Goal: Task Accomplishment & Management: Manage account settings

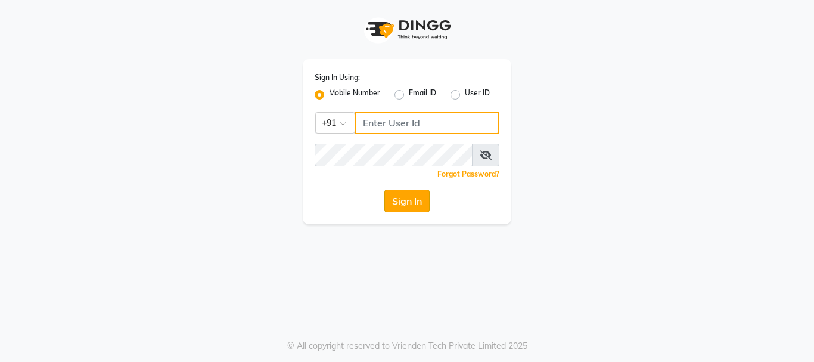
type input "9216555560"
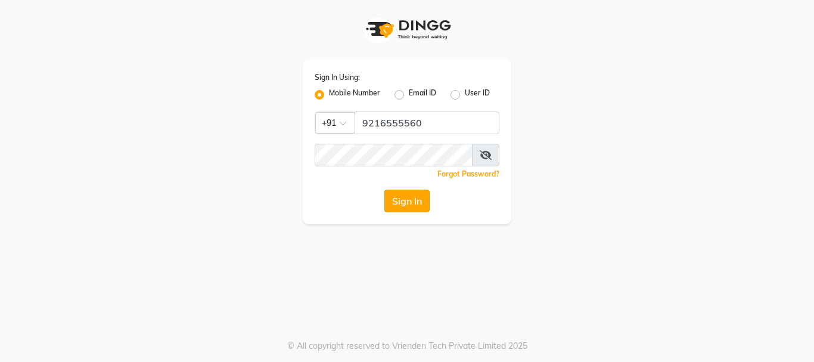
click at [412, 194] on button "Sign In" at bounding box center [407, 201] width 45 height 23
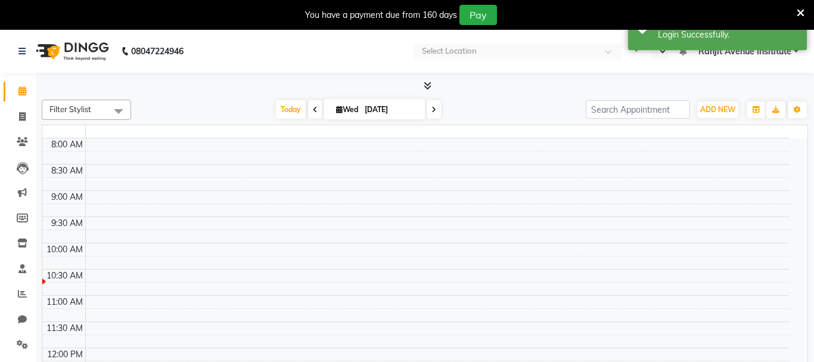
select select "en"
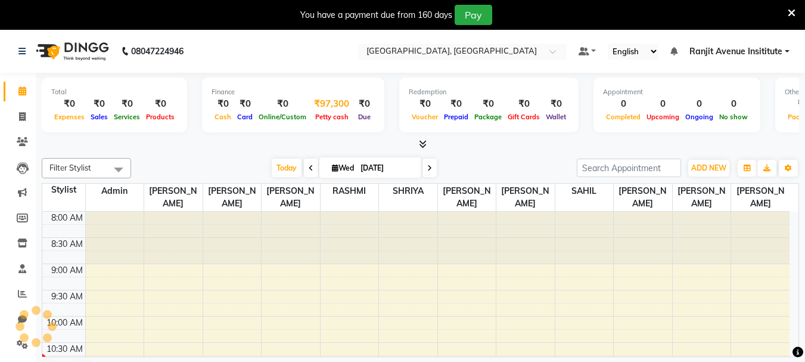
click at [333, 114] on span "Petty cash" at bounding box center [331, 117] width 39 height 8
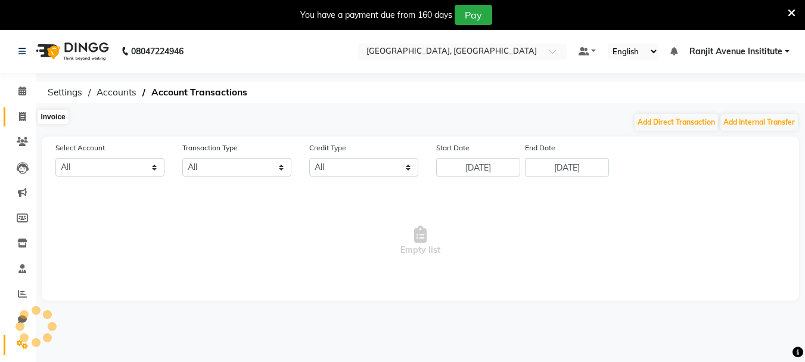
select select "6947"
click at [14, 113] on span at bounding box center [22, 117] width 21 height 14
select select "service"
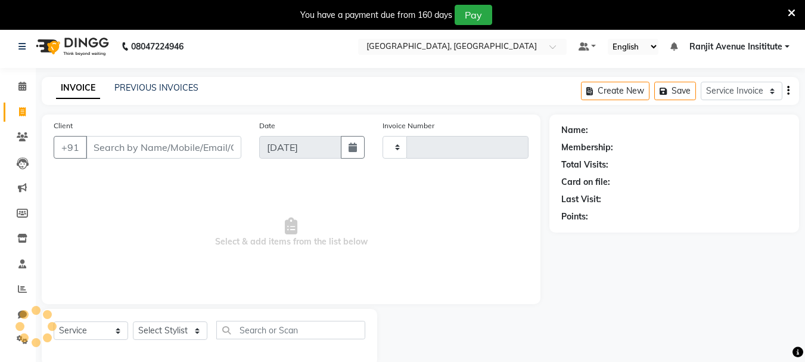
scroll to position [30, 0]
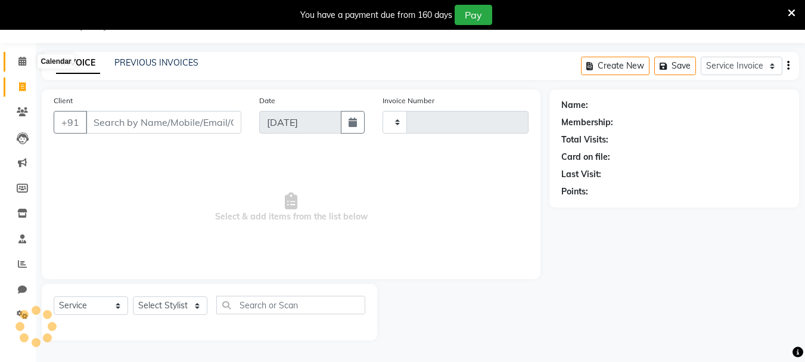
type input "0395"
select select "8033"
click at [27, 59] on span at bounding box center [22, 62] width 21 height 14
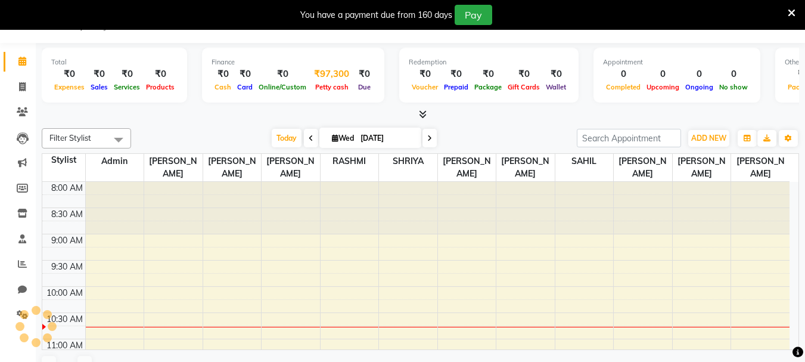
click at [314, 92] on div "Petty cash" at bounding box center [331, 86] width 45 height 13
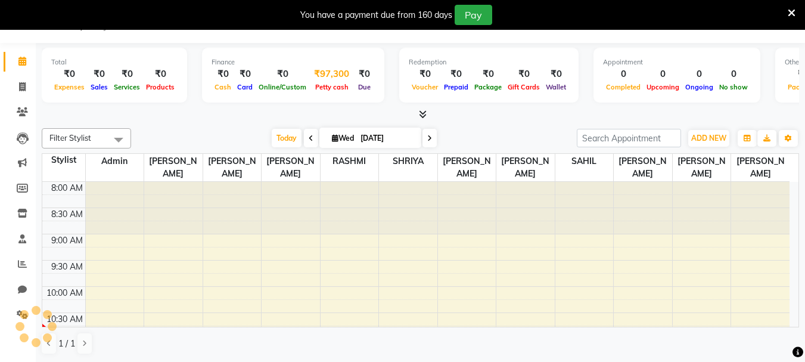
click at [321, 86] on span "Petty cash" at bounding box center [331, 87] width 39 height 8
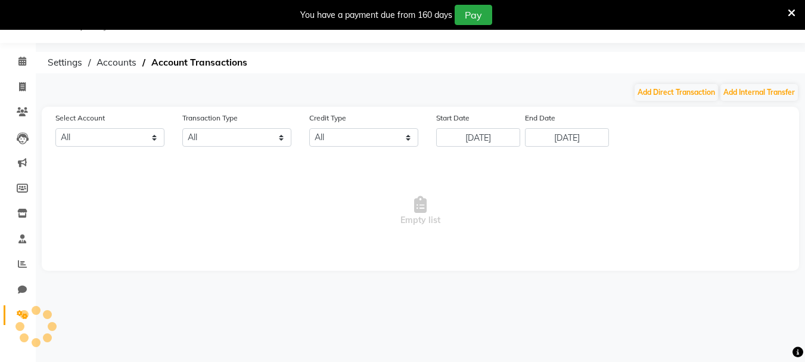
select select "6947"
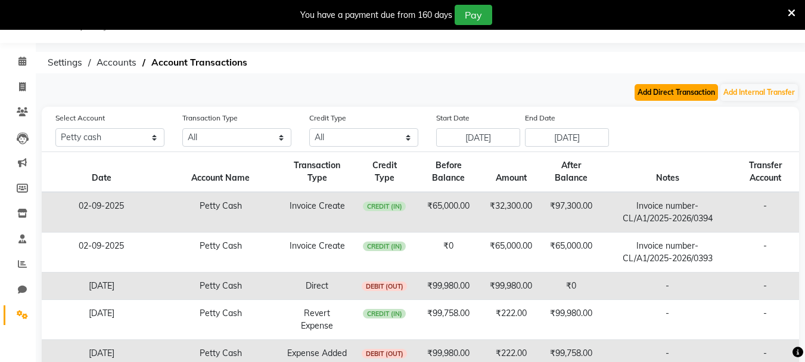
click at [663, 91] on button "Add Direct Transaction" at bounding box center [676, 92] width 83 height 17
select select "direct"
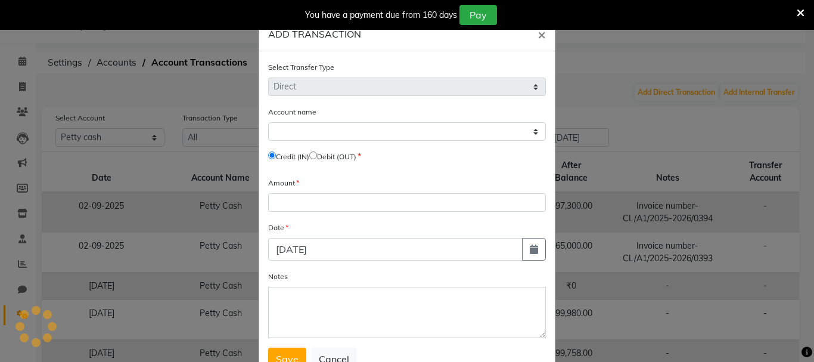
select select "6947"
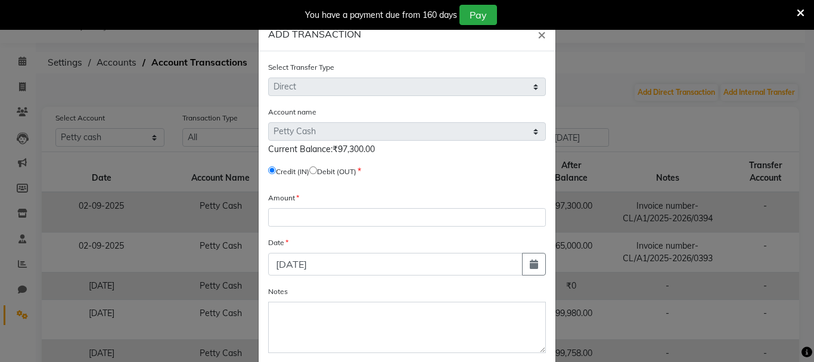
click at [312, 166] on input "radio" at bounding box center [313, 170] width 8 height 8
radio input "true"
click at [336, 153] on span "Current Balance:₹97,300.00" at bounding box center [321, 149] width 107 height 11
copy span "97,300.00"
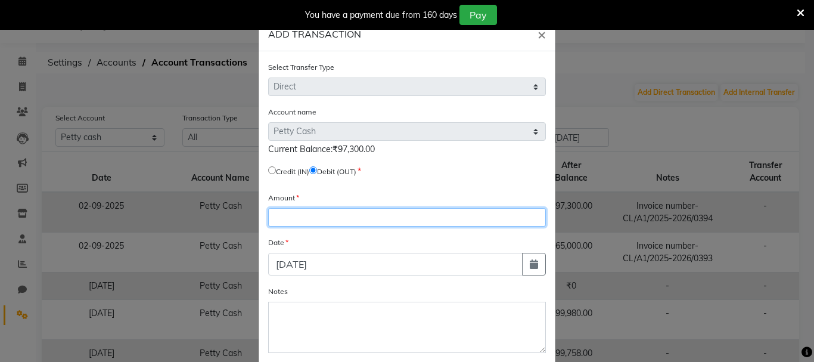
drag, startPoint x: 318, startPoint y: 219, endPoint x: 323, endPoint y: 231, distance: 12.5
click at [323, 231] on form "Select Transfer Type Select Direct Internal Account name Select [PERSON_NAME] C…" at bounding box center [407, 223] width 278 height 324
click at [304, 210] on input "number" at bounding box center [407, 217] width 278 height 18
paste input "97300.00"
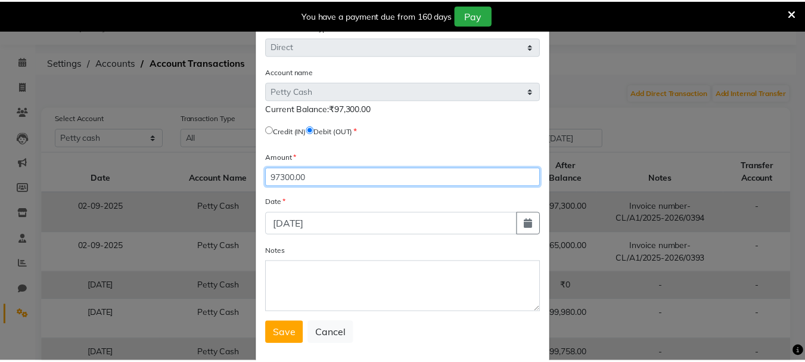
scroll to position [60, 0]
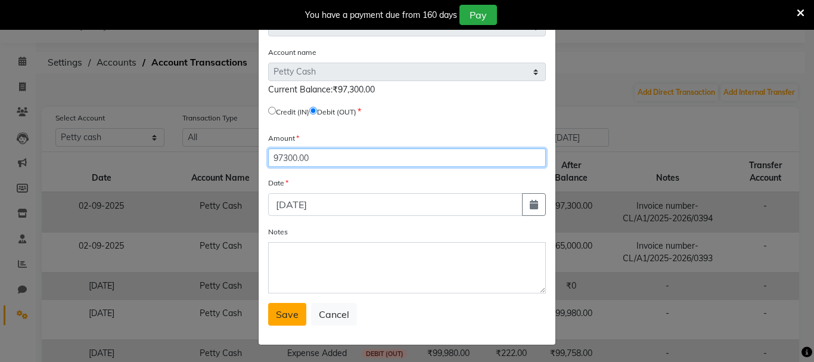
type input "97300.00"
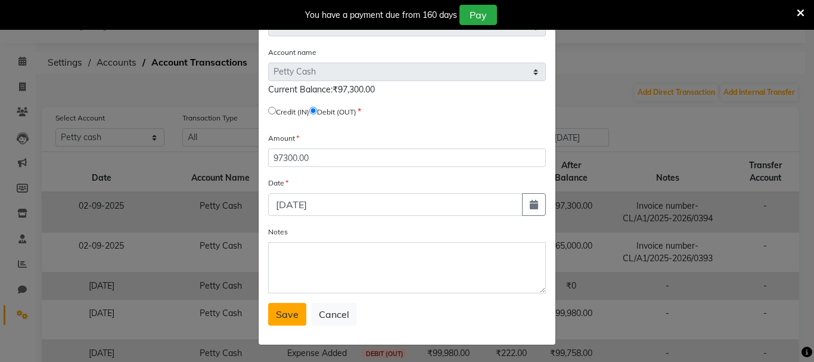
click at [277, 315] on span "Save" at bounding box center [287, 314] width 23 height 12
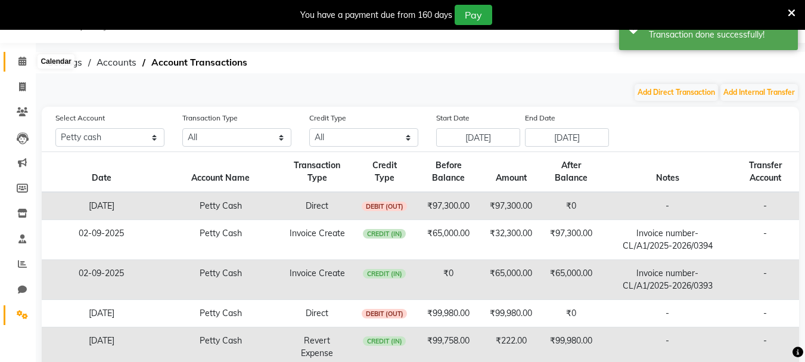
click at [26, 62] on icon at bounding box center [22, 61] width 8 height 9
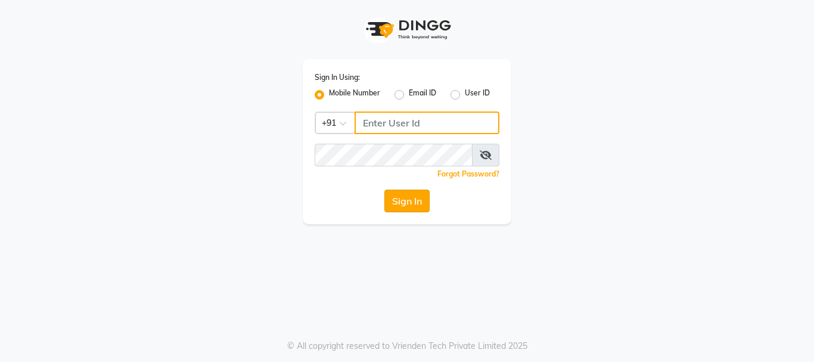
type input "9216555560"
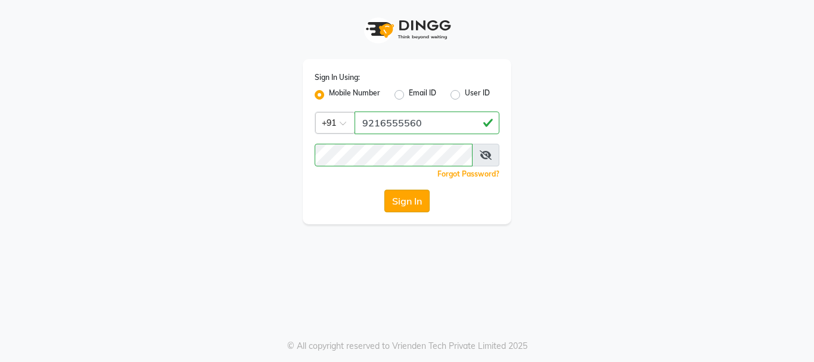
click at [392, 191] on button "Sign In" at bounding box center [407, 201] width 45 height 23
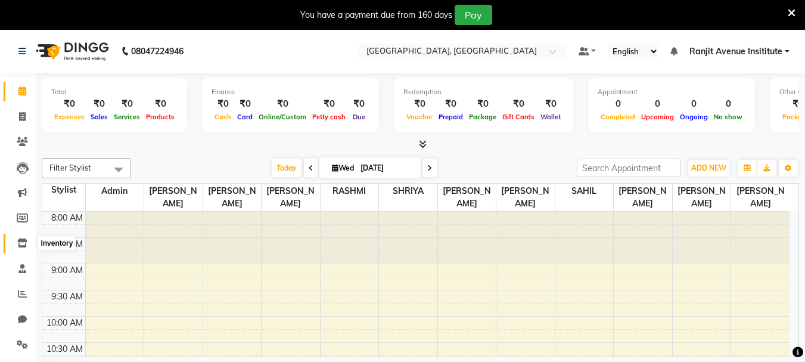
click at [24, 244] on icon at bounding box center [22, 242] width 10 height 9
select select
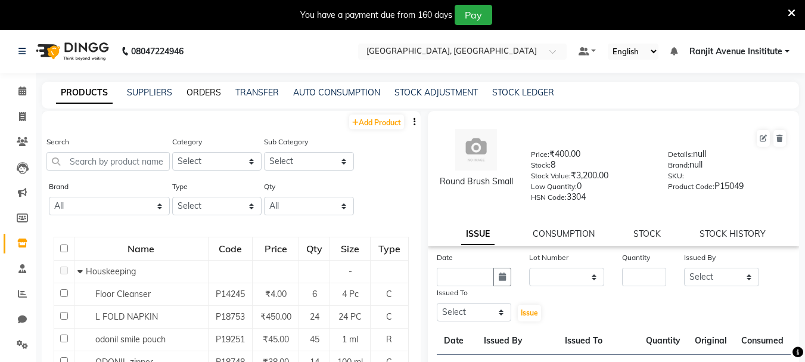
click at [212, 90] on link "ORDERS" at bounding box center [204, 92] width 35 height 11
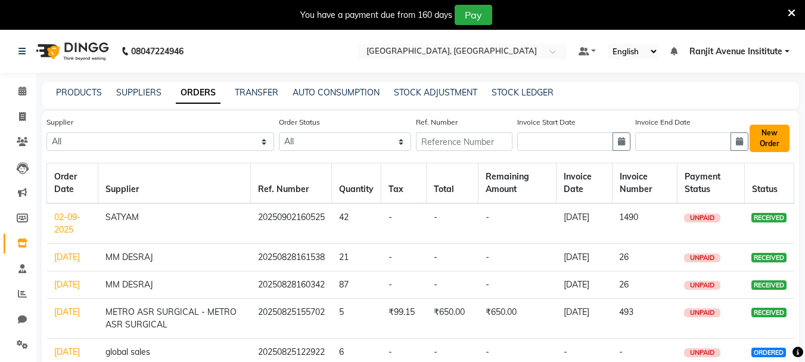
click at [765, 141] on button "New Order" at bounding box center [770, 138] width 40 height 27
select select "true"
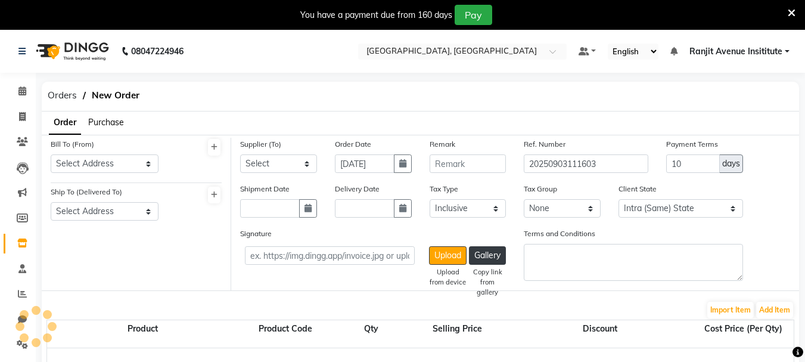
select select "3460"
click at [95, 122] on span "Purchase" at bounding box center [106, 122] width 36 height 11
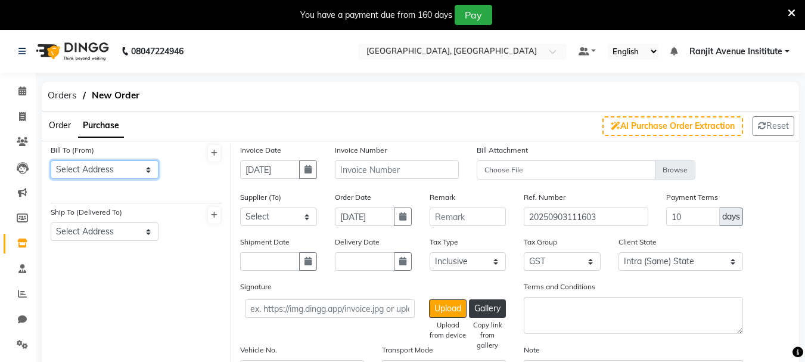
click at [84, 171] on select "Select Address RANJIT AVENUE, B BLOCK ,COLOUR LOUNGE INSTITUE 60-A,ODEAN STREET…" at bounding box center [105, 169] width 108 height 18
select select "1327"
click at [51, 160] on select "Select Address RANJIT AVENUE, B BLOCK ,COLOUR LOUNGE INSTITUE 60-A,ODEAN STREET…" at bounding box center [105, 169] width 108 height 18
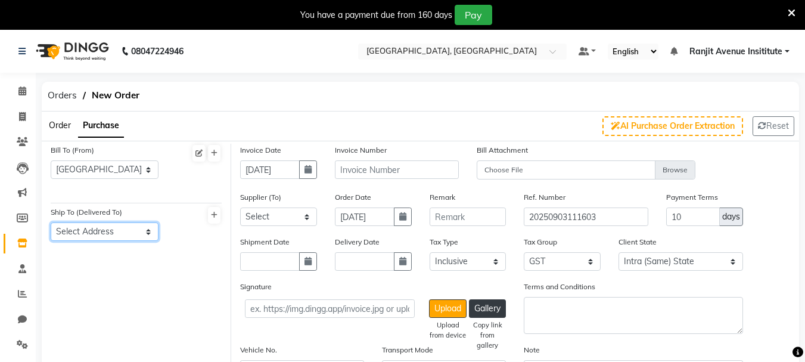
click at [100, 227] on select "Select Address RANJIT AVENUE B BLOCK ,AMRITSAR" at bounding box center [105, 231] width 108 height 18
select select "1328"
click at [51, 222] on select "Select Address RANJIT AVENUE B BLOCK ,AMRITSAR" at bounding box center [105, 231] width 108 height 18
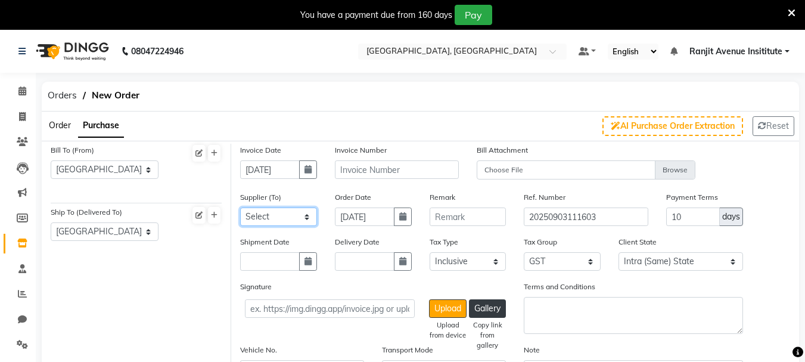
click at [306, 220] on select "Select SATYAM MM DESRAJ AP ENTERPRISES Renuka BAJRANG AGENCY KRYOLAN COSMETICS …" at bounding box center [278, 216] width 77 height 18
select select "4925"
click at [240, 207] on select "Select SATYAM MM DESRAJ AP ENTERPRISES Renuka BAJRANG AGENCY KRYOLAN COSMETICS …" at bounding box center [278, 216] width 77 height 18
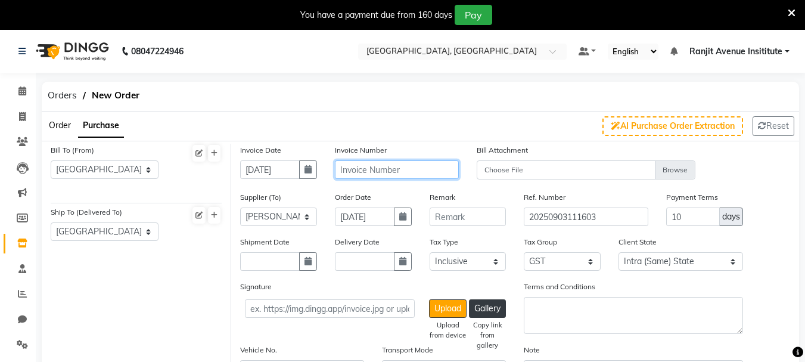
click at [370, 168] on input "text" at bounding box center [397, 169] width 124 height 18
type input "39"
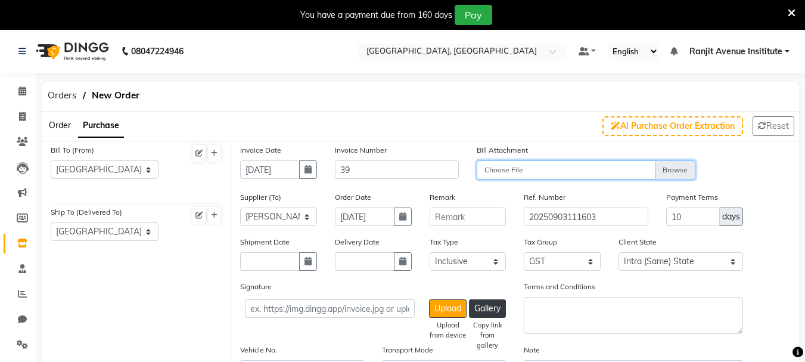
click at [672, 170] on input "Choose File" at bounding box center [586, 170] width 219 height 21
click at [691, 169] on input "Choose File" at bounding box center [586, 170] width 219 height 21
type input "C:\fakepath\SHIVAM ENTERPRISES 3-9-25.jpg"
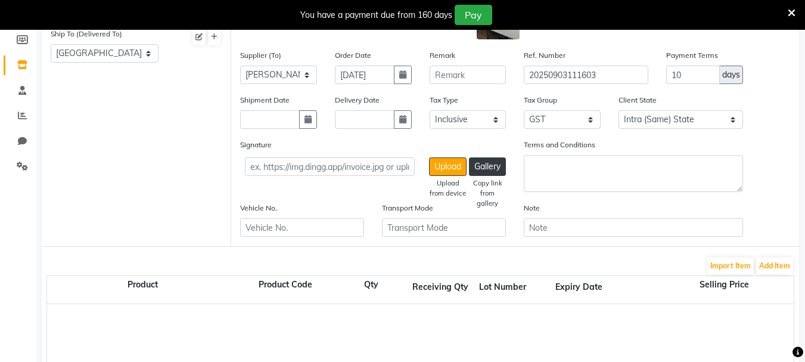
scroll to position [298, 0]
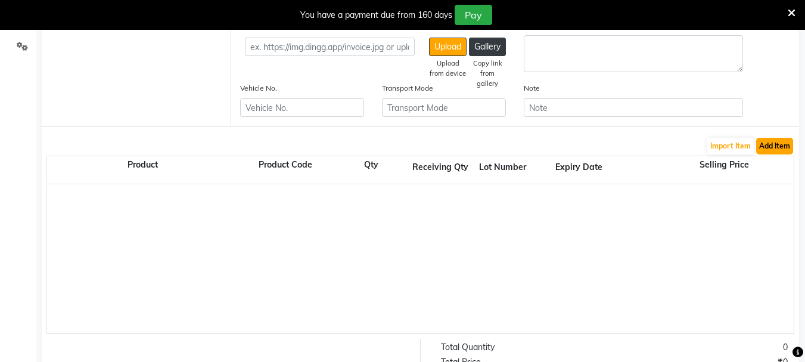
click at [784, 140] on button "Add Item" at bounding box center [775, 146] width 37 height 17
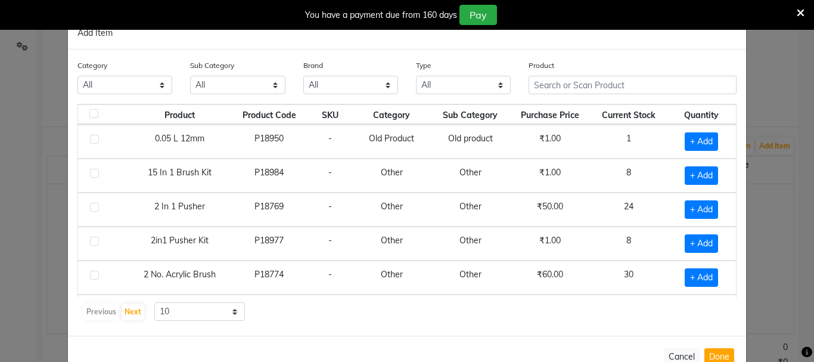
click at [94, 75] on div "Category All Hair Skin Makeup Personal Care Appliances Beard Waxing Disposable …" at bounding box center [125, 76] width 95 height 35
click at [95, 84] on select "All Hair Skin Makeup Personal Care Appliances Beard Waxing Disposable Threading…" at bounding box center [125, 85] width 95 height 18
click at [147, 82] on select "All Hair Skin Makeup Personal Care Appliances Beard Waxing Disposable Threading…" at bounding box center [125, 85] width 95 height 18
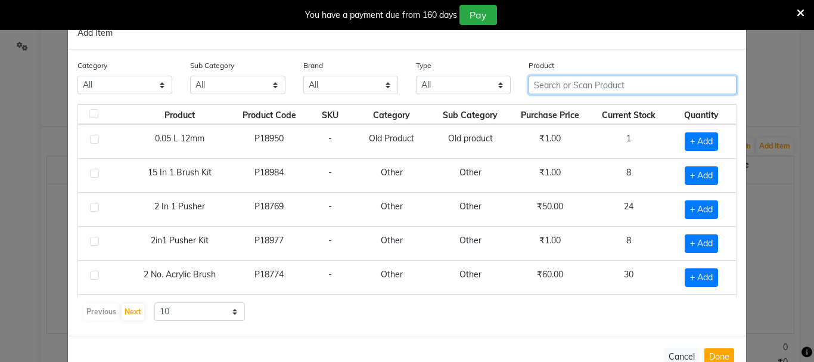
click at [601, 85] on input "text" at bounding box center [633, 85] width 208 height 18
type input "2"
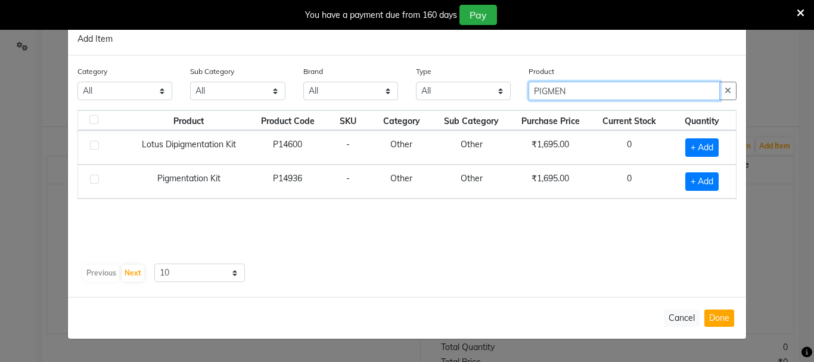
type input "PIGMEN"
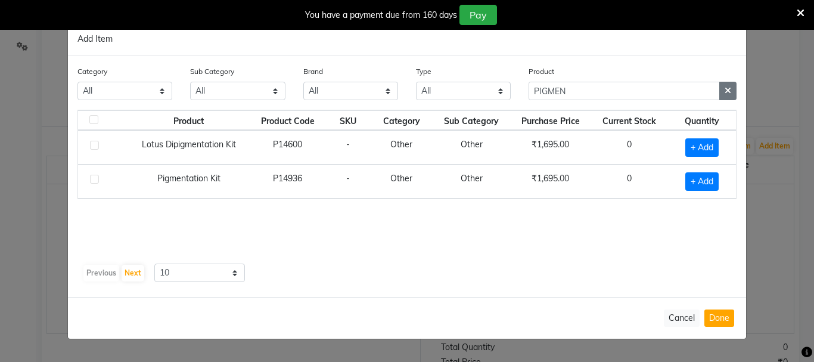
click at [733, 93] on button "button" at bounding box center [728, 91] width 17 height 18
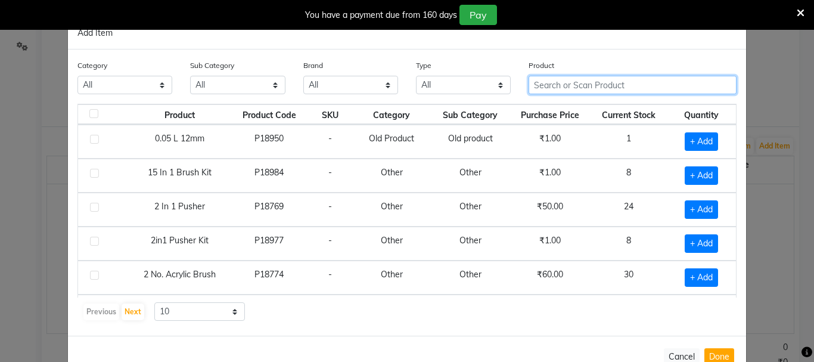
click at [673, 92] on input "text" at bounding box center [633, 85] width 208 height 18
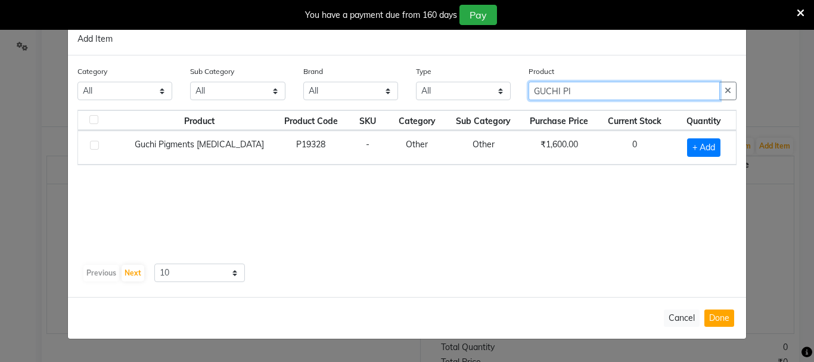
type input "GUCHI PI"
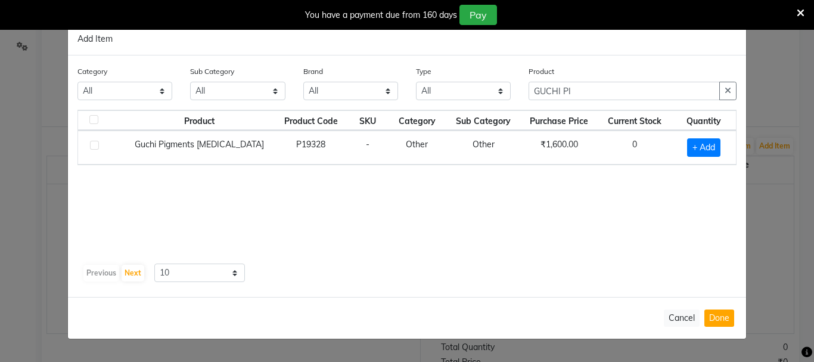
click at [636, 146] on td "0" at bounding box center [634, 148] width 73 height 34
click at [701, 144] on span "+ Add" at bounding box center [703, 147] width 33 height 18
checkbox input "true"
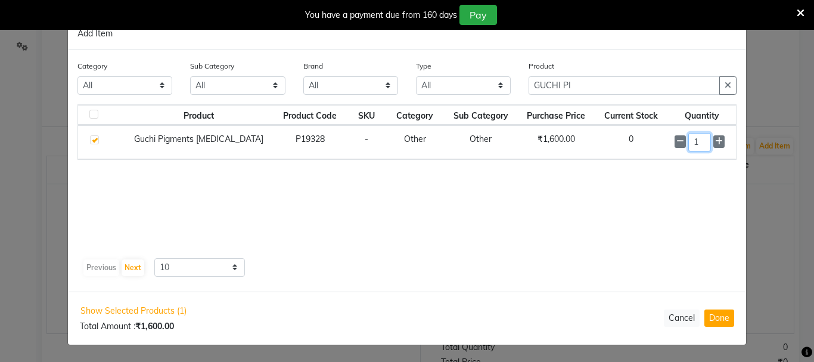
click at [701, 144] on input "1" at bounding box center [700, 142] width 23 height 18
type input "2"
click at [721, 315] on button "Done" at bounding box center [720, 317] width 30 height 17
select select "3460"
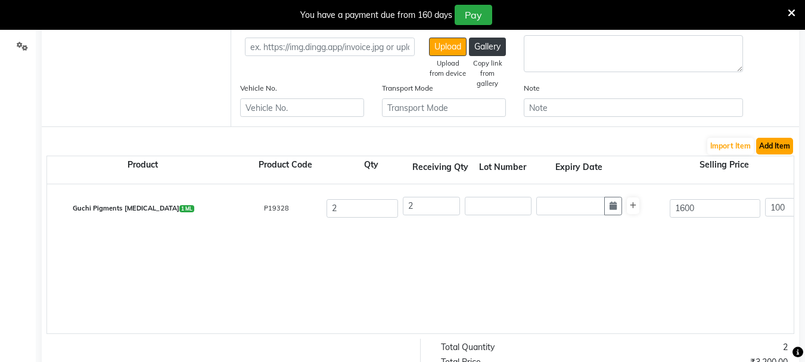
click at [776, 145] on button "Add Item" at bounding box center [775, 146] width 37 height 17
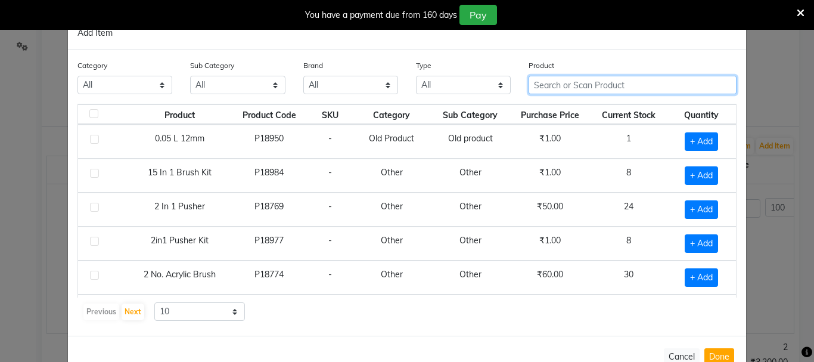
click at [568, 86] on input "text" at bounding box center [633, 85] width 208 height 18
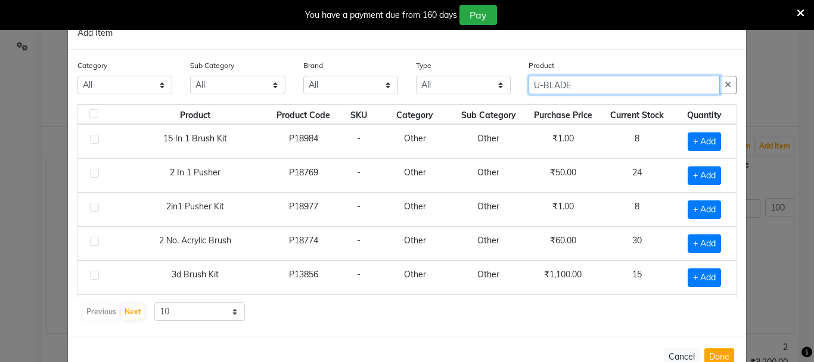
click at [535, 91] on input "U-BLADE" at bounding box center [624, 85] width 191 height 18
click at [538, 89] on input "-LADE" at bounding box center [624, 85] width 191 height 18
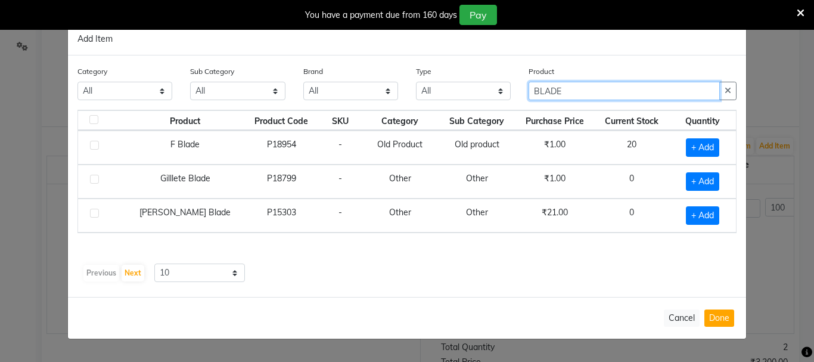
type input "BLADE"
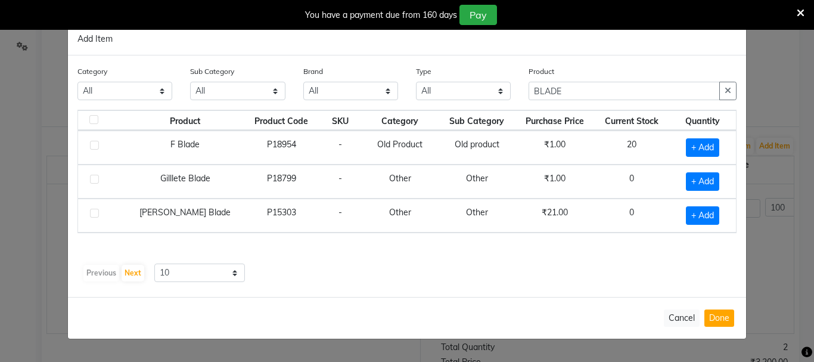
click at [725, 93] on icon "button" at bounding box center [728, 90] width 7 height 8
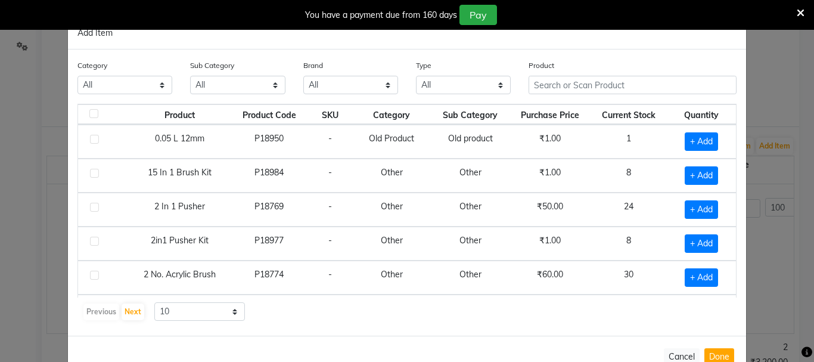
click at [616, 100] on div "Product" at bounding box center [633, 81] width 226 height 45
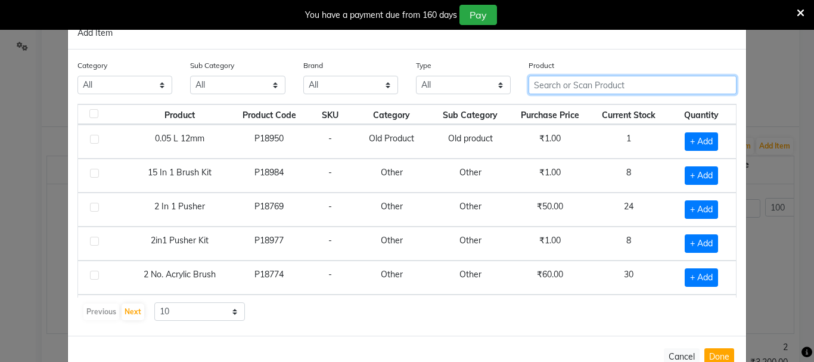
click at [616, 90] on input "text" at bounding box center [633, 85] width 208 height 18
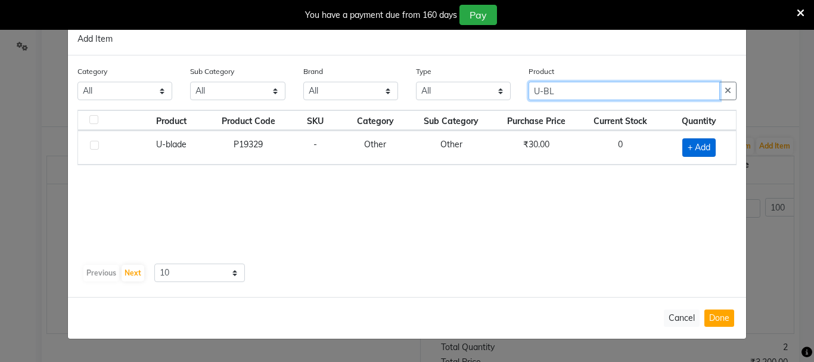
type input "U-BL"
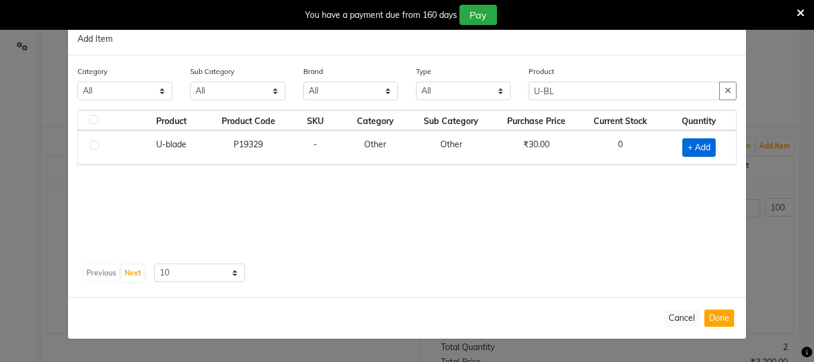
click at [696, 145] on span "+ Add" at bounding box center [699, 147] width 33 height 18
checkbox input "true"
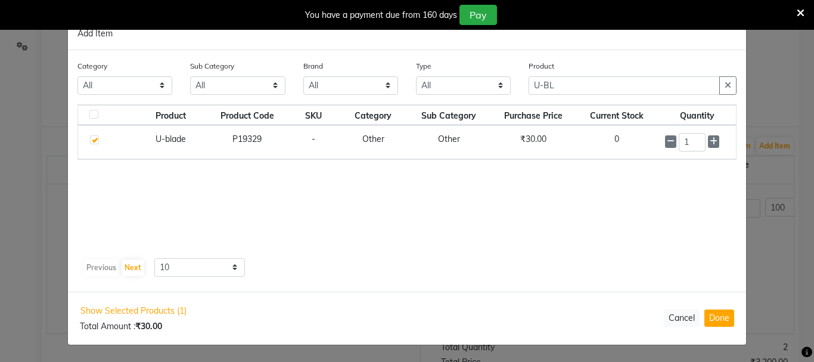
click at [713, 134] on div "1" at bounding box center [697, 142] width 64 height 18
click at [712, 141] on icon at bounding box center [714, 142] width 8 height 8
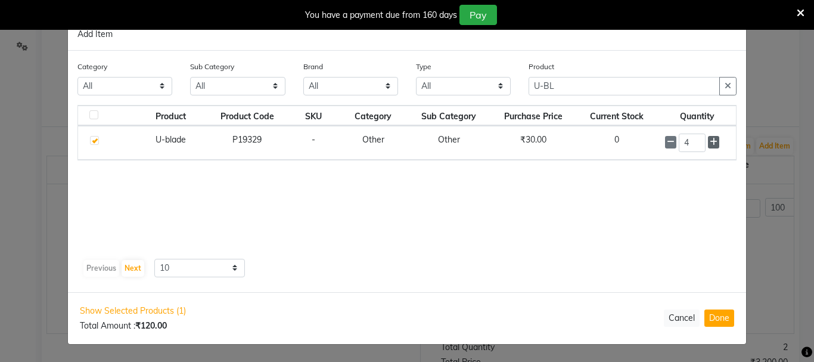
type input "5"
click at [619, 86] on input "U-BL" at bounding box center [624, 86] width 191 height 18
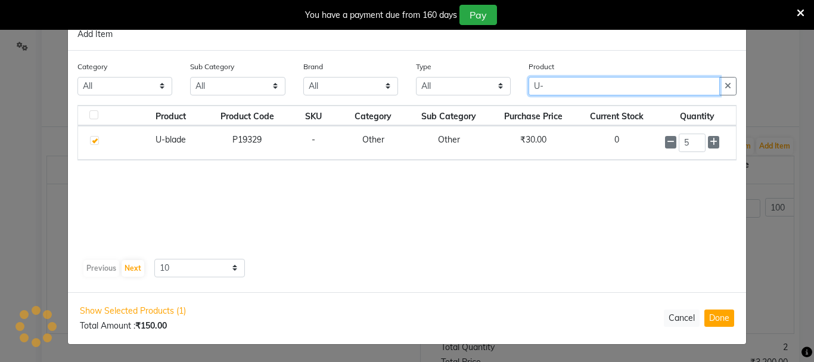
type input "U"
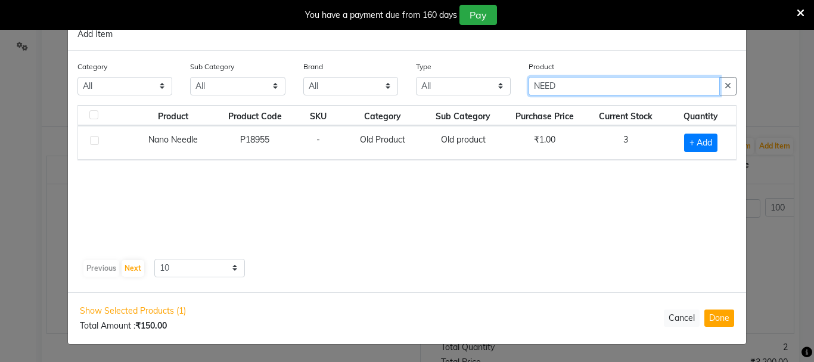
type input "NEED"
drag, startPoint x: 733, startPoint y: 86, endPoint x: 705, endPoint y: 95, distance: 30.0
click at [733, 86] on button "button" at bounding box center [728, 86] width 17 height 18
click at [636, 88] on input "text" at bounding box center [633, 86] width 208 height 18
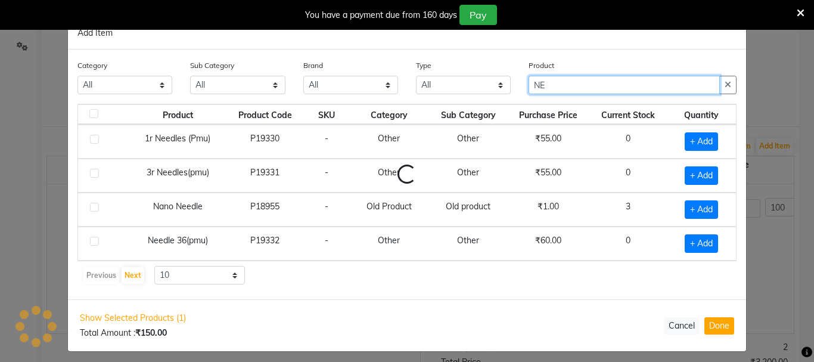
type input "N"
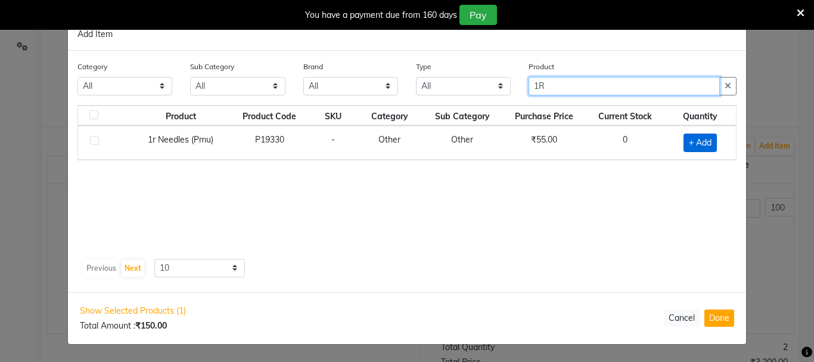
type input "1R"
click at [690, 143] on span "+ Add" at bounding box center [700, 143] width 33 height 18
checkbox input "true"
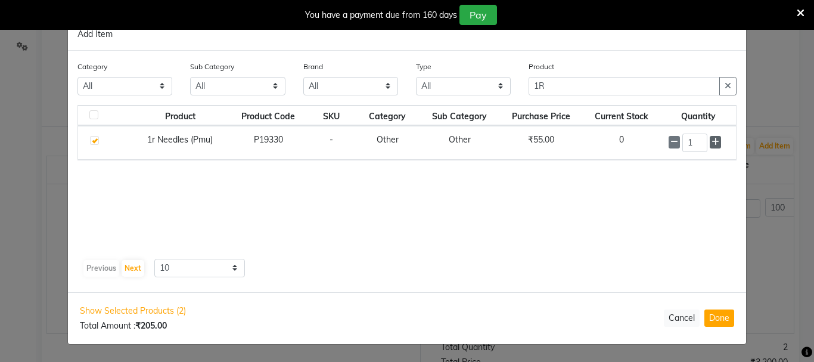
click at [721, 143] on span at bounding box center [715, 142] width 11 height 13
type input "5"
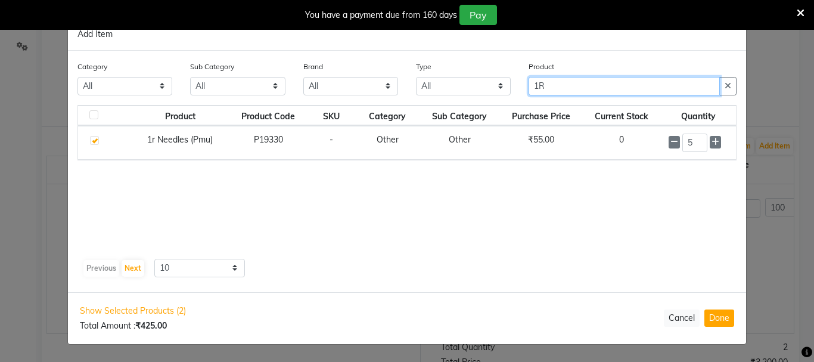
click at [614, 93] on input "1R" at bounding box center [624, 86] width 191 height 18
type input "1"
type input "3R"
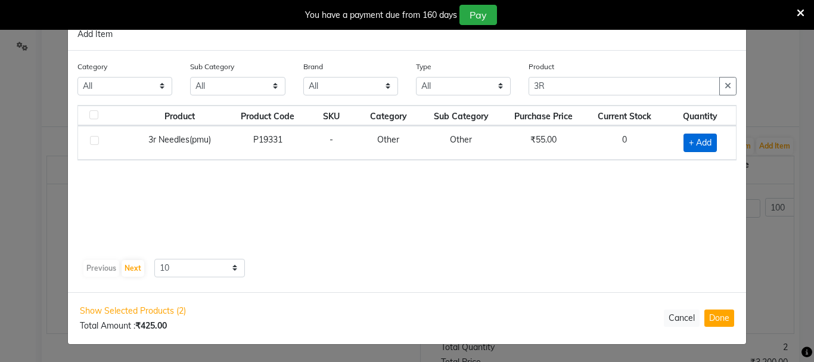
click at [709, 137] on span "+ Add" at bounding box center [700, 143] width 33 height 18
checkbox input "true"
click at [712, 138] on icon at bounding box center [716, 141] width 8 height 8
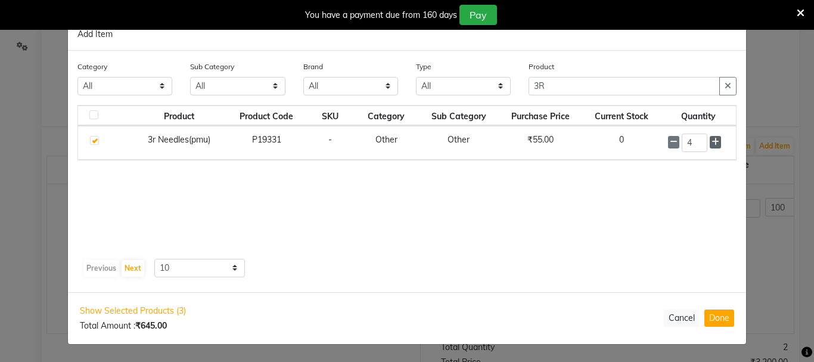
click at [712, 138] on icon at bounding box center [716, 142] width 8 height 8
type input "5"
click at [617, 89] on input "3R" at bounding box center [624, 86] width 191 height 18
type input "3"
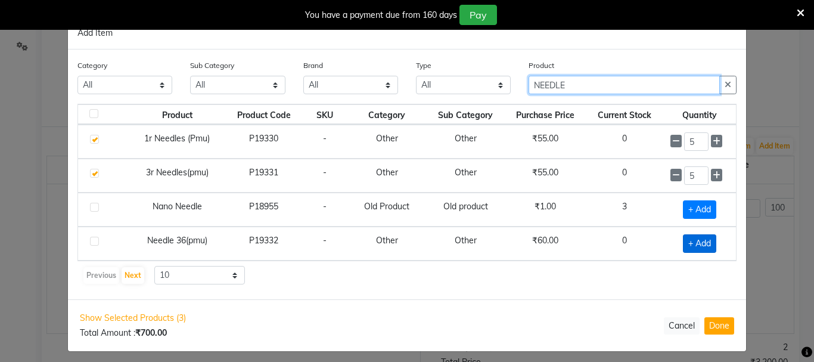
type input "NEEDLE"
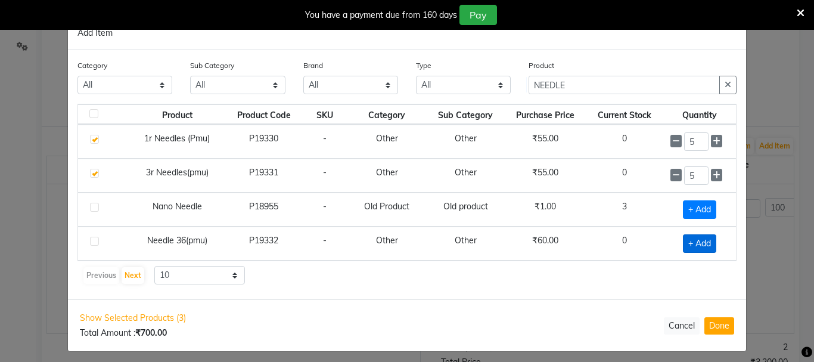
click at [690, 240] on span "+ Add" at bounding box center [699, 243] width 33 height 18
checkbox input "true"
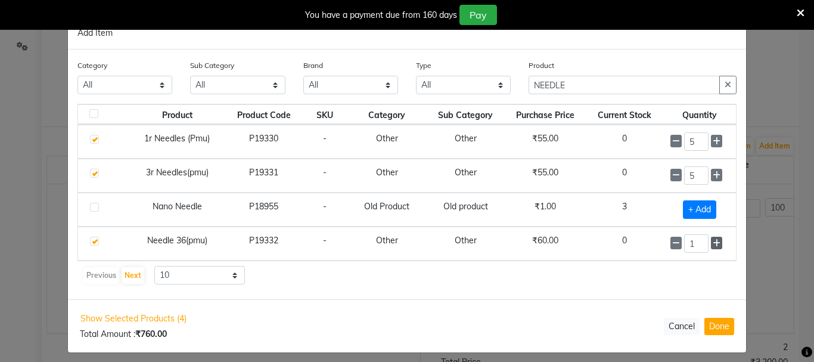
click at [713, 240] on icon at bounding box center [717, 243] width 8 height 8
type input "5"
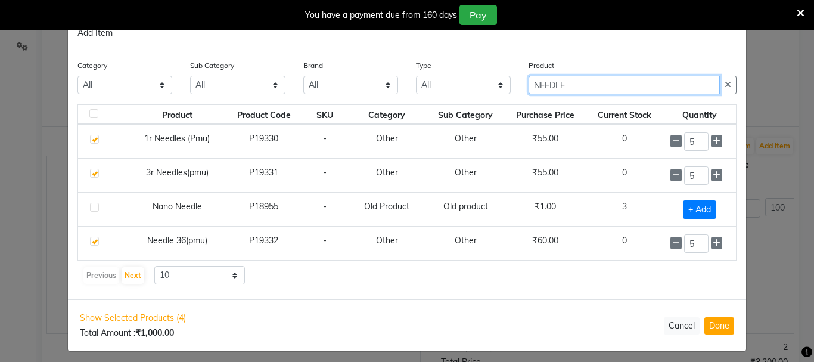
click at [587, 88] on input "NEEDLE" at bounding box center [624, 85] width 191 height 18
type input "N"
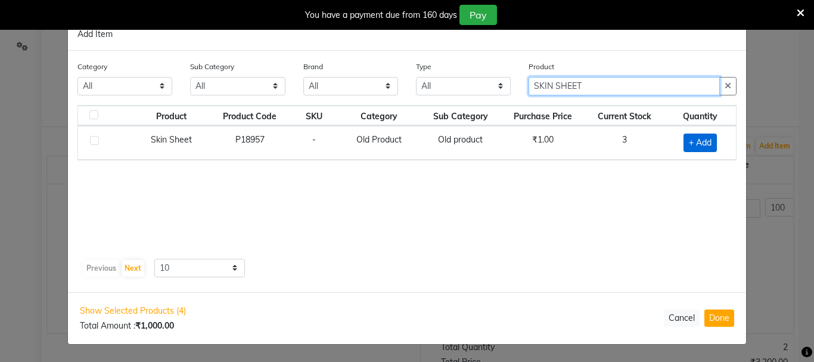
type input "SKIN SHEET"
click at [717, 150] on span "+ Add" at bounding box center [700, 143] width 33 height 18
checkbox input "true"
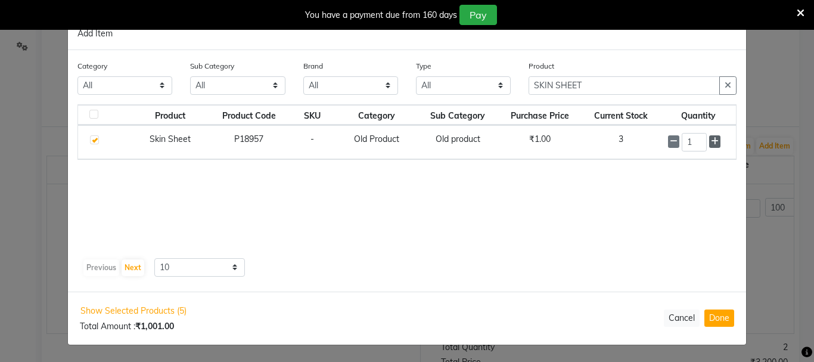
click at [717, 146] on span at bounding box center [714, 141] width 11 height 13
click at [672, 145] on icon at bounding box center [674, 142] width 8 height 8
type input "3"
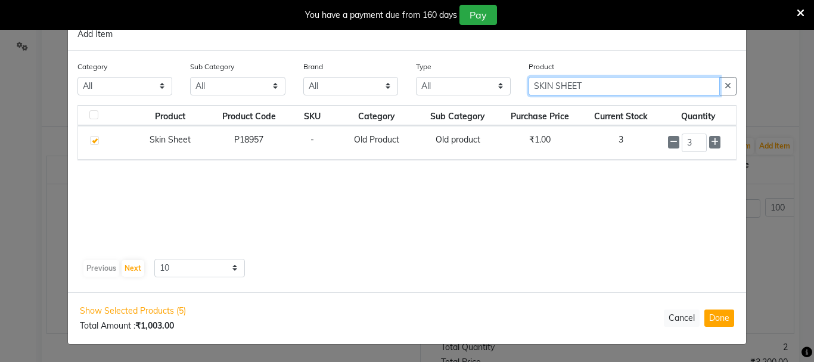
click at [624, 84] on input "SKIN SHEET" at bounding box center [624, 86] width 191 height 18
type input "S"
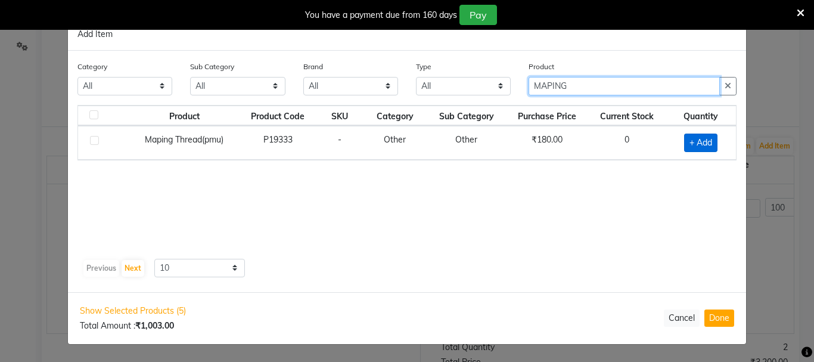
type input "MAPING"
click at [717, 144] on span "+ Add" at bounding box center [700, 143] width 33 height 18
checkbox input "true"
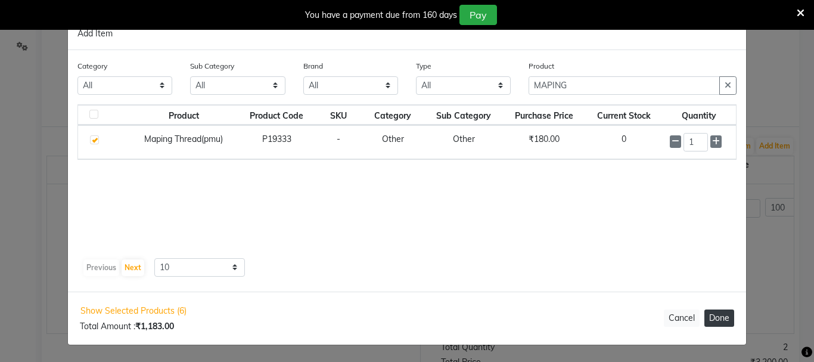
click at [717, 313] on button "Done" at bounding box center [720, 317] width 30 height 17
select select "3460"
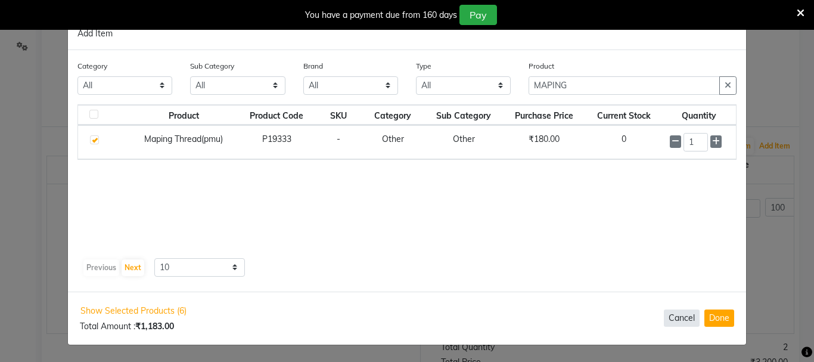
select select "3460"
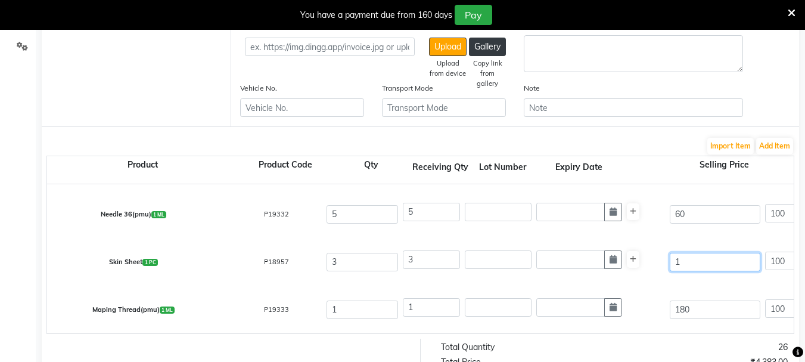
click at [707, 269] on input "1" at bounding box center [715, 262] width 91 height 18
type input "15"
type input "6.67"
type input "150"
type input "0.67"
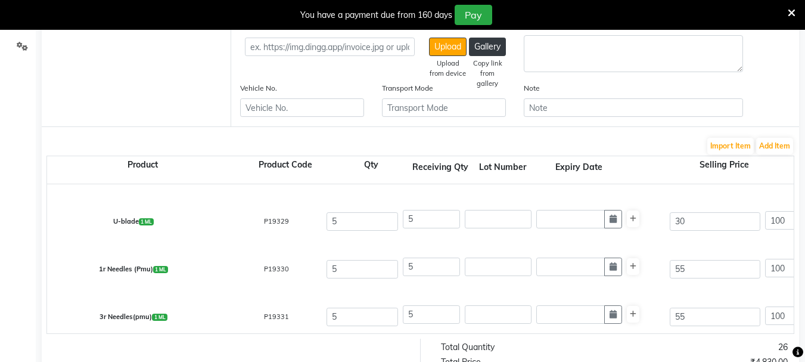
scroll to position [0, 0]
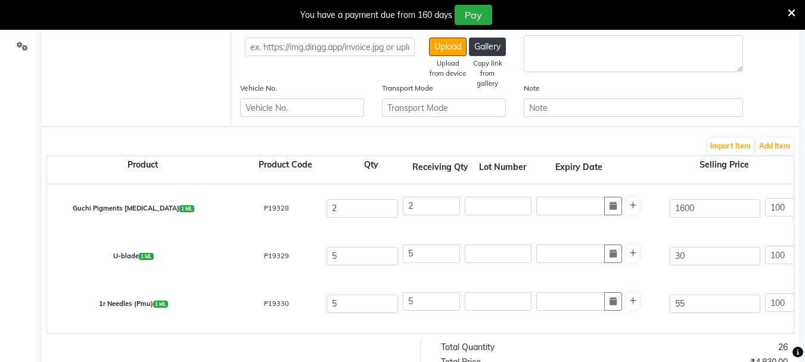
type input "150"
type input "100"
type input "150"
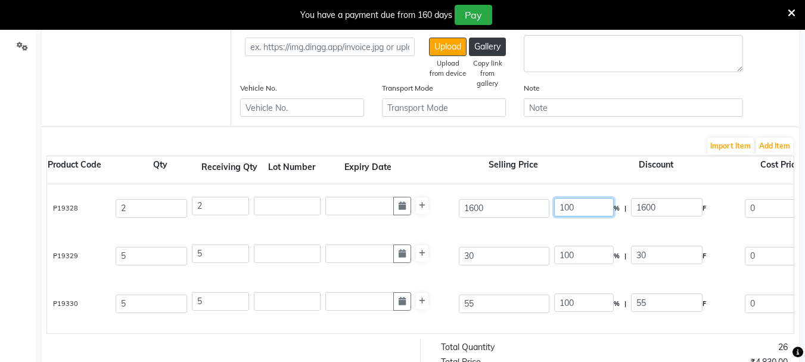
click at [588, 211] on input "100" at bounding box center [584, 207] width 60 height 18
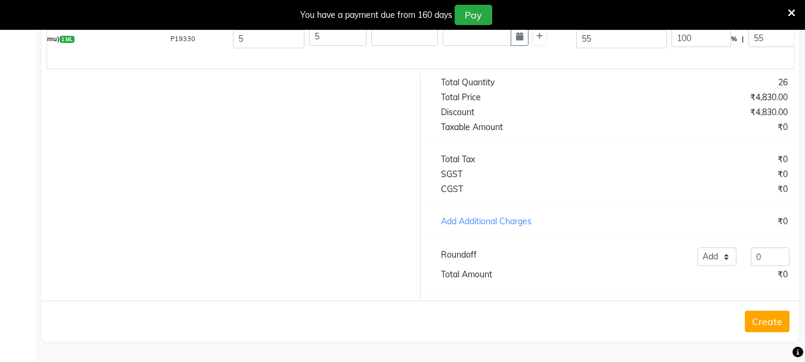
scroll to position [572, 0]
click at [758, 319] on button "Create" at bounding box center [767, 321] width 45 height 21
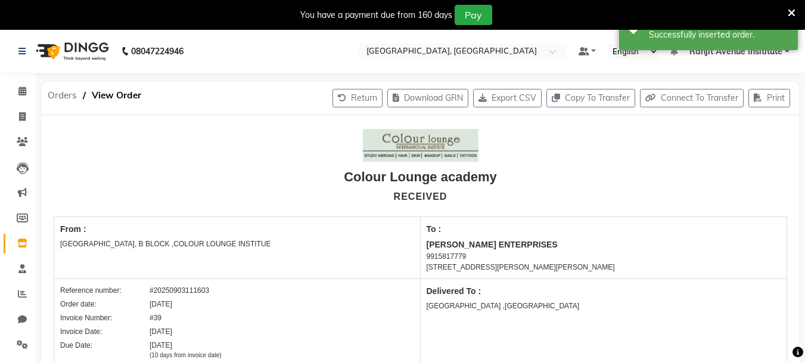
click at [56, 100] on span "Orders" at bounding box center [62, 95] width 41 height 21
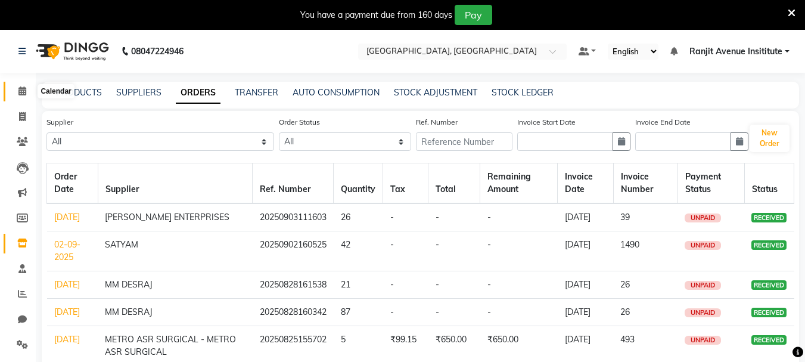
click at [16, 95] on span at bounding box center [22, 92] width 21 height 14
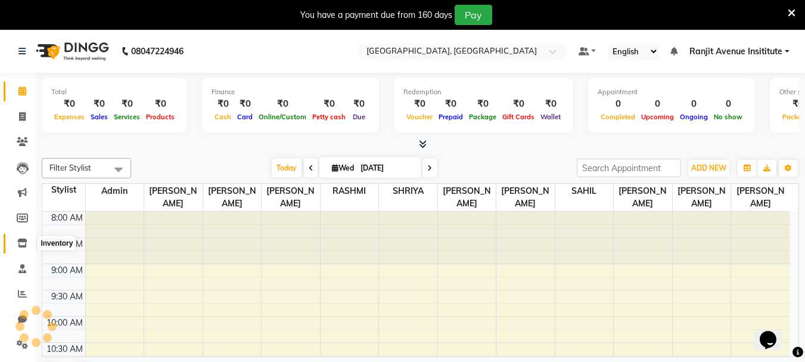
click at [21, 242] on icon at bounding box center [22, 242] width 10 height 9
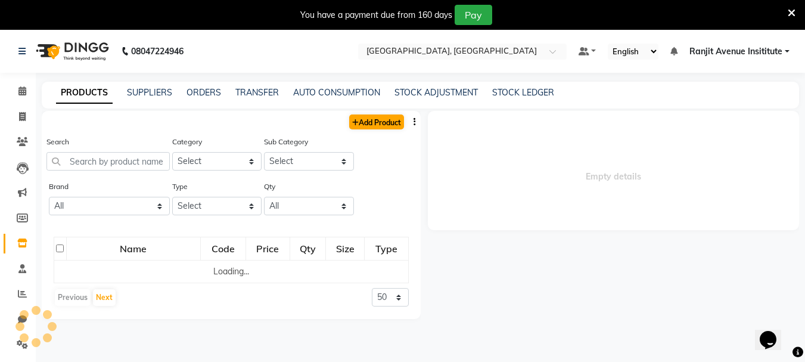
select select
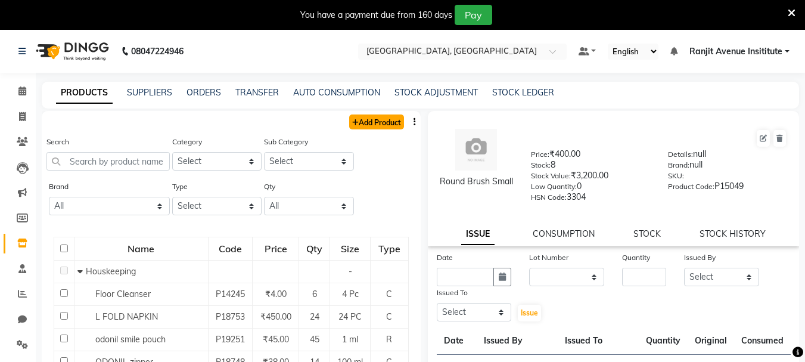
click at [383, 115] on link "Add Product" at bounding box center [376, 121] width 55 height 15
select select "true"
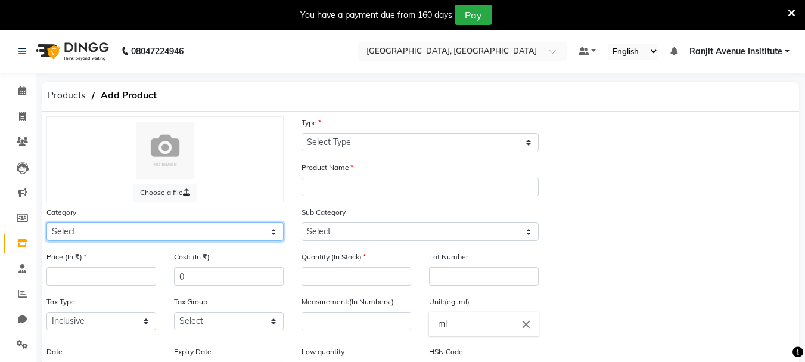
click at [94, 234] on select "Select Hair Skin Makeup Personal Care Appliances Beard Waxing Disposable Thread…" at bounding box center [165, 231] width 237 height 18
select select "1390101000"
click at [47, 222] on select "Select Hair Skin Makeup Personal Care Appliances Beard Waxing Disposable Thread…" at bounding box center [165, 231] width 237 height 18
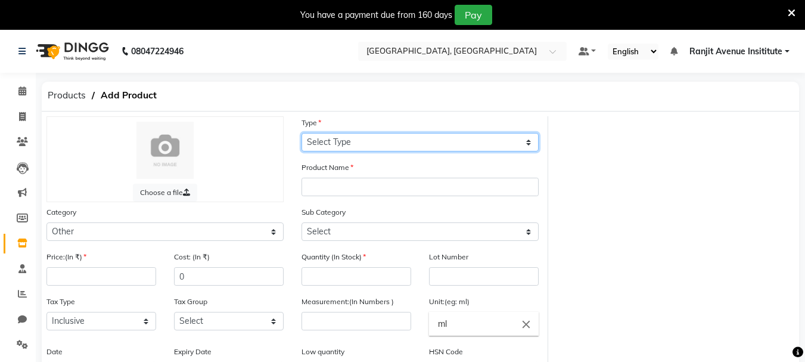
click at [410, 142] on select "Select Type Both Retail Consumable" at bounding box center [420, 142] width 237 height 18
select select "B"
click at [302, 133] on select "Select Type Both Retail Consumable" at bounding box center [420, 142] width 237 height 18
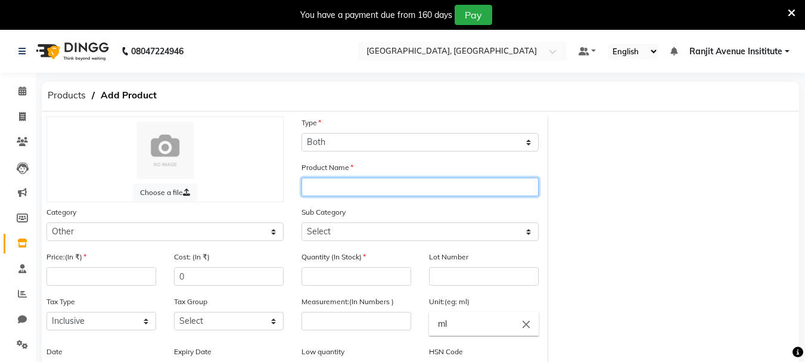
drag, startPoint x: 379, startPoint y: 193, endPoint x: 368, endPoint y: 177, distance: 18.9
click at [368, 177] on div "Product Name" at bounding box center [420, 178] width 237 height 35
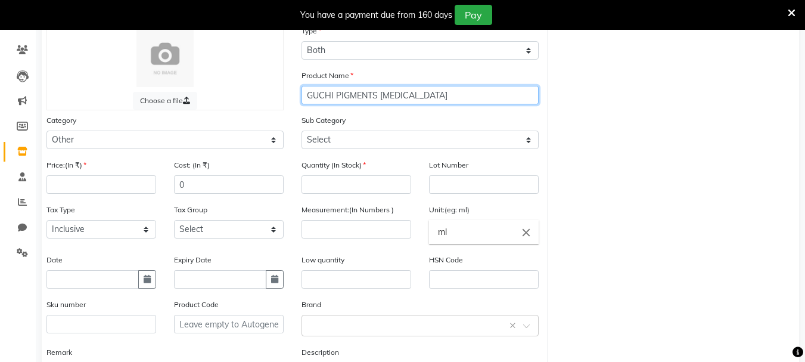
scroll to position [71, 0]
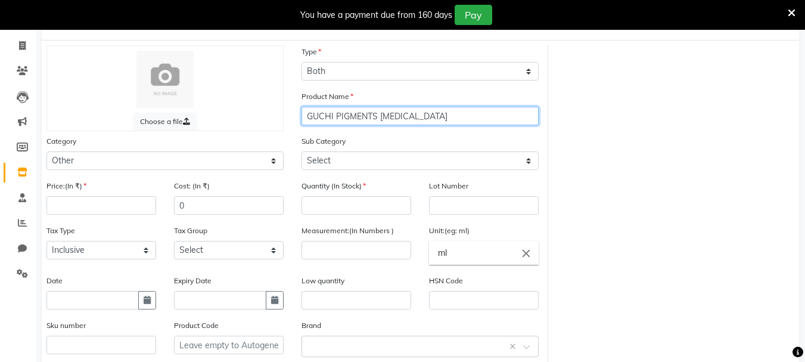
type input "GUCHI PIGMENTS PERMANENT MAKEUP"
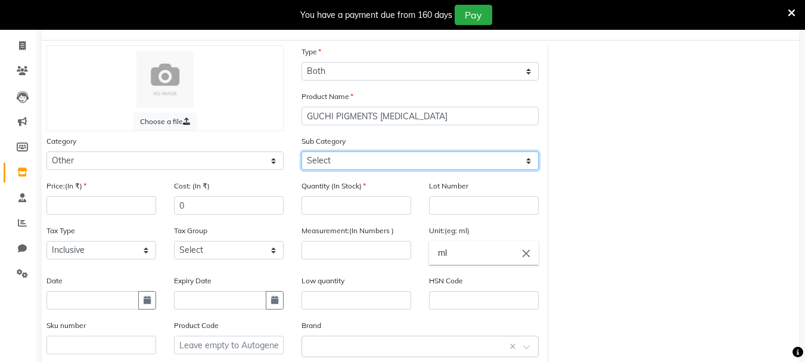
click at [378, 162] on select "Select Houskeeping Other" at bounding box center [420, 160] width 237 height 18
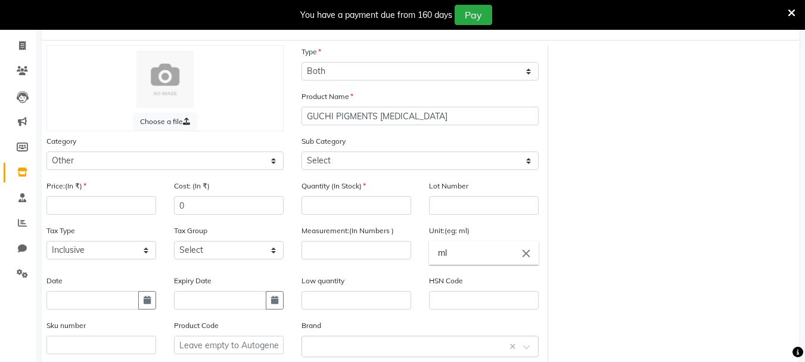
drag, startPoint x: 707, startPoint y: 165, endPoint x: 693, endPoint y: 168, distance: 14.0
click at [707, 165] on div "Choose a file Type Select Type Both Retail Consumable Product Name GUCHI PIGMEN…" at bounding box center [421, 234] width 766 height 379
click at [312, 201] on input "number" at bounding box center [357, 205] width 110 height 18
type input "0"
click at [385, 250] on input "number" at bounding box center [357, 250] width 110 height 18
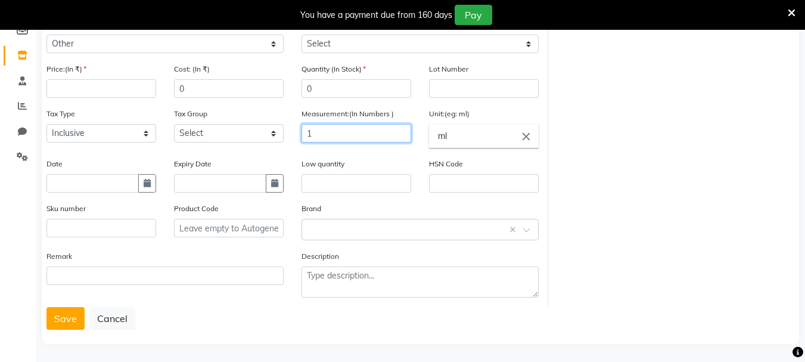
scroll to position [190, 0]
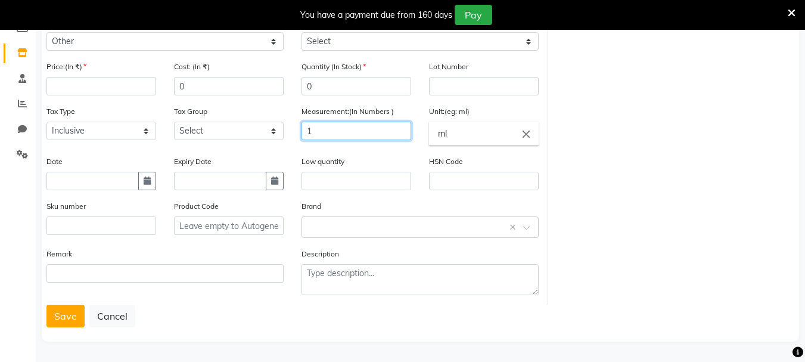
type input "1"
click at [460, 134] on input "ml" at bounding box center [484, 134] width 110 height 24
click at [463, 73] on div at bounding box center [402, 181] width 805 height 362
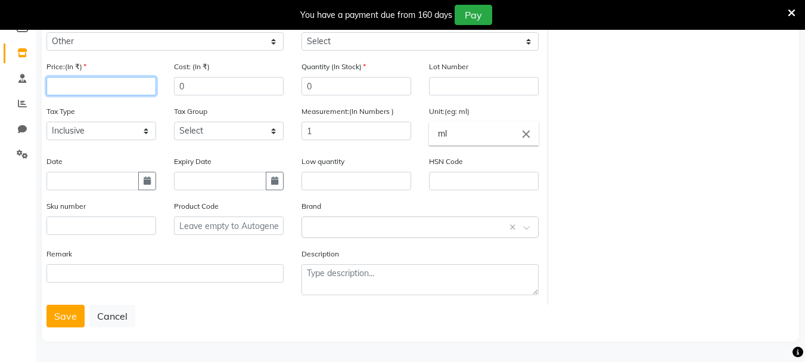
click at [138, 88] on input "number" at bounding box center [102, 86] width 110 height 18
type input "1600"
click at [66, 320] on button "Save" at bounding box center [66, 316] width 38 height 23
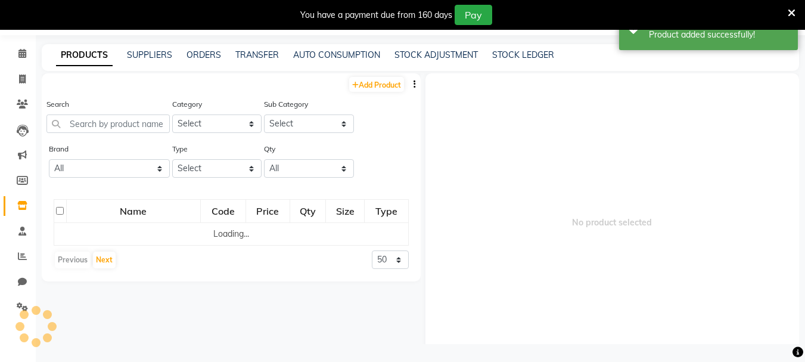
scroll to position [38, 0]
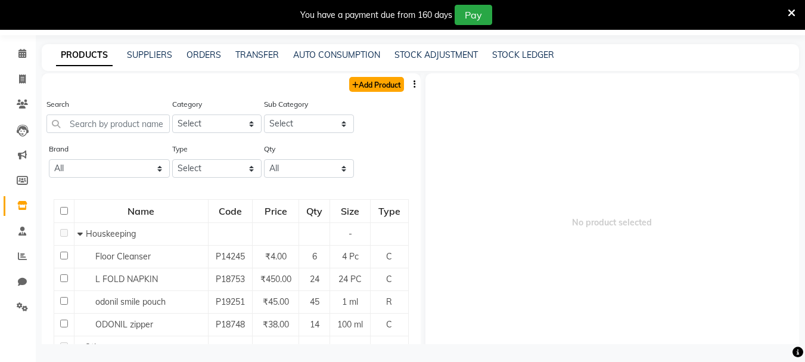
click at [359, 86] on link "Add Product" at bounding box center [376, 84] width 55 height 15
select select "true"
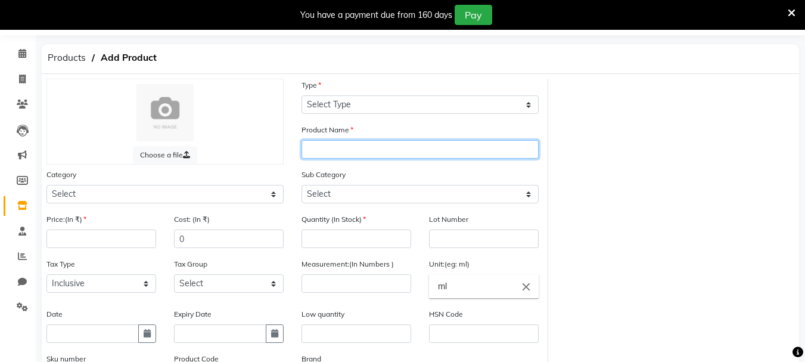
drag, startPoint x: 323, startPoint y: 146, endPoint x: 366, endPoint y: 171, distance: 50.2
click at [365, 171] on div "Choose a file Type Select Type Both Retail Consumable Product Name Category Sel…" at bounding box center [293, 268] width 511 height 379
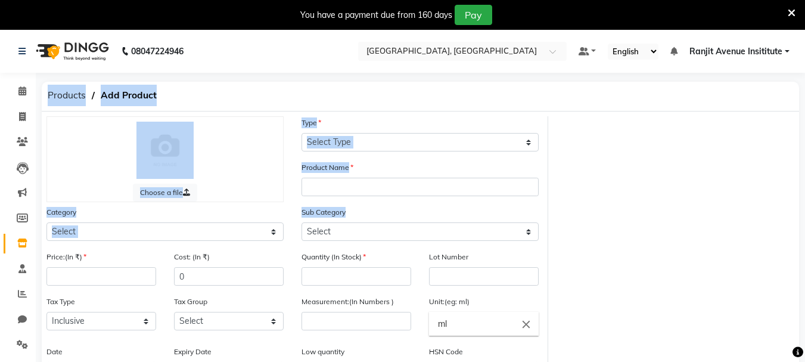
drag, startPoint x: 498, startPoint y: 193, endPoint x: 814, endPoint y: -72, distance: 412.2
click at [805, 0] on html "08047224946 Select Location × Colour Lounge Academy, Ranjit Avenue Default Pane…" at bounding box center [402, 181] width 805 height 362
drag, startPoint x: 748, startPoint y: 126, endPoint x: 687, endPoint y: 137, distance: 61.1
click at [746, 126] on div "Choose a file Type Select Type Both Retail Consumable Product Name Category Sel…" at bounding box center [421, 305] width 766 height 379
drag, startPoint x: 126, startPoint y: 235, endPoint x: 143, endPoint y: 233, distance: 17.5
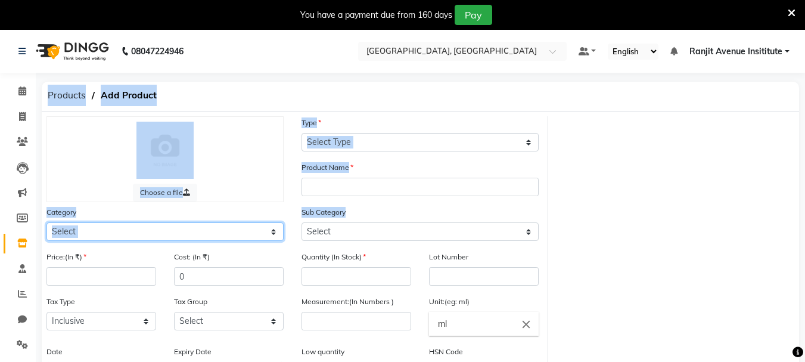
click at [126, 235] on select "Select Hair Skin Makeup Personal Care Appliances Beard Waxing Disposable Thread…" at bounding box center [165, 231] width 237 height 18
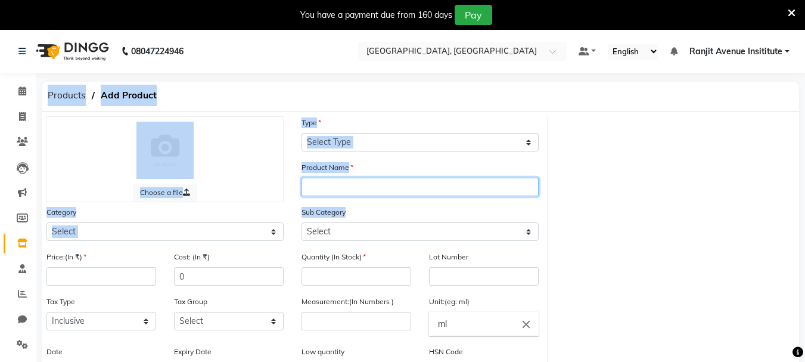
click at [529, 188] on input "text" at bounding box center [420, 187] width 237 height 18
click at [423, 181] on input "text" at bounding box center [420, 187] width 237 height 18
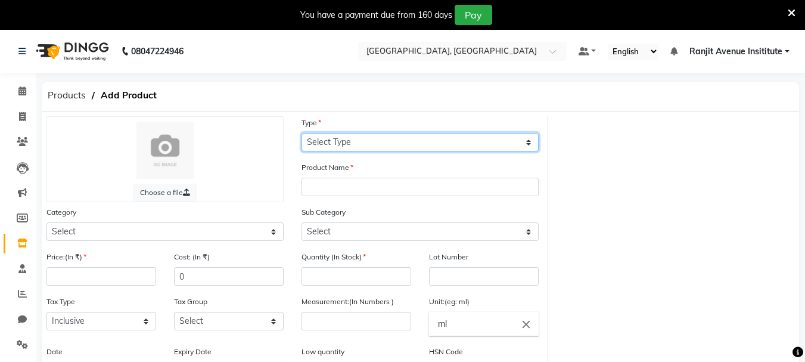
drag, startPoint x: 413, startPoint y: 139, endPoint x: 413, endPoint y: 150, distance: 11.3
click at [413, 141] on select "Select Type Both Retail Consumable" at bounding box center [420, 142] width 237 height 18
select select "B"
click at [302, 133] on select "Select Type Both Retail Consumable" at bounding box center [420, 142] width 237 height 18
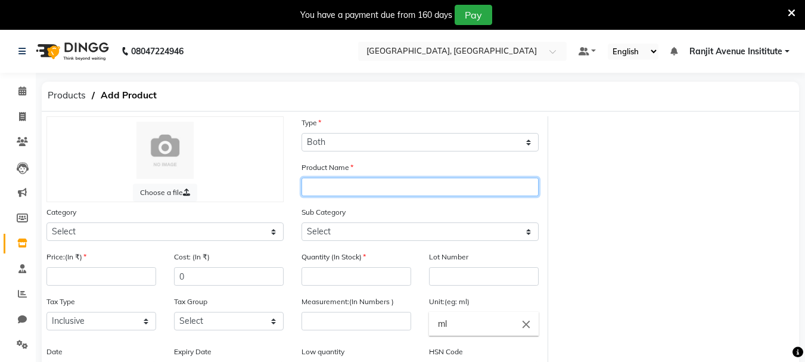
click at [376, 191] on input "text" at bounding box center [420, 187] width 237 height 18
type input "U-BLADE"
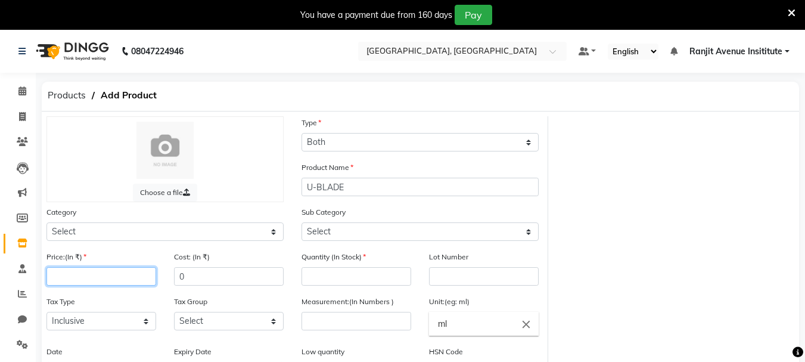
drag, startPoint x: 62, startPoint y: 276, endPoint x: 67, endPoint y: 295, distance: 19.2
click at [63, 280] on input "number" at bounding box center [102, 276] width 110 height 18
type input "30"
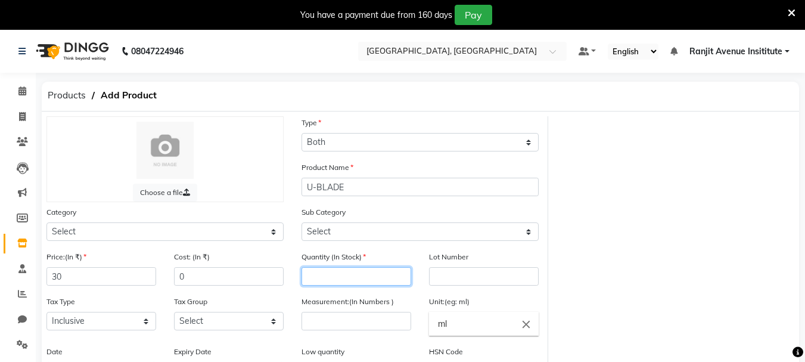
click at [320, 284] on input "number" at bounding box center [357, 276] width 110 height 18
type input "0"
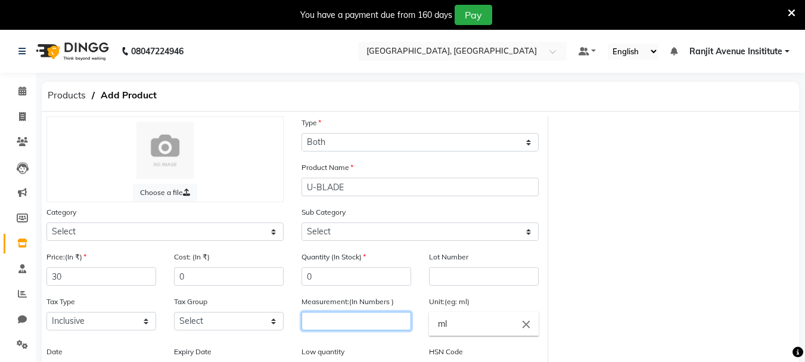
click at [320, 319] on input "number" at bounding box center [357, 321] width 110 height 18
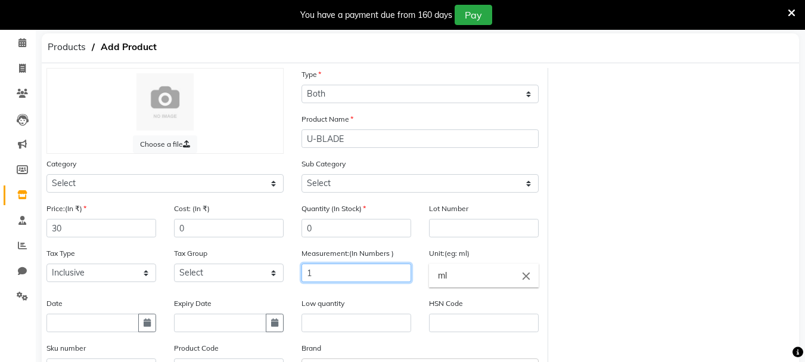
scroll to position [179, 0]
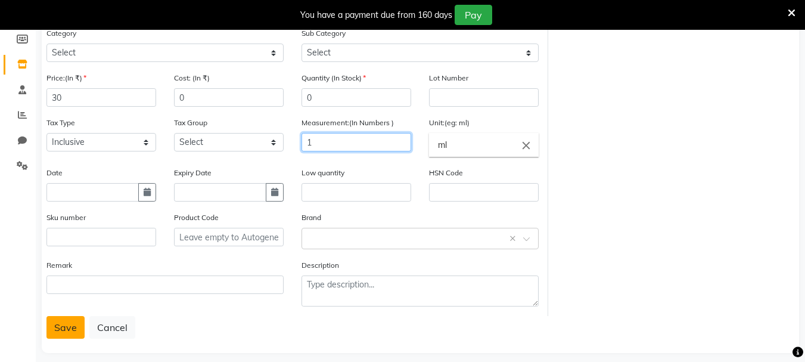
type input "1"
click at [67, 327] on button "Save" at bounding box center [66, 327] width 38 height 23
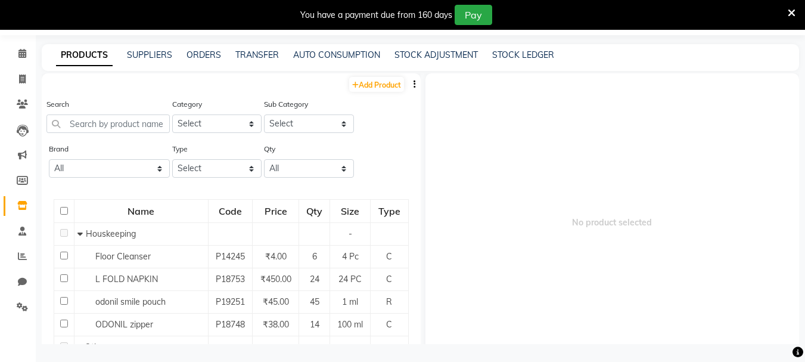
scroll to position [38, 0]
click at [353, 82] on link "Add Product" at bounding box center [376, 84] width 55 height 15
select select "true"
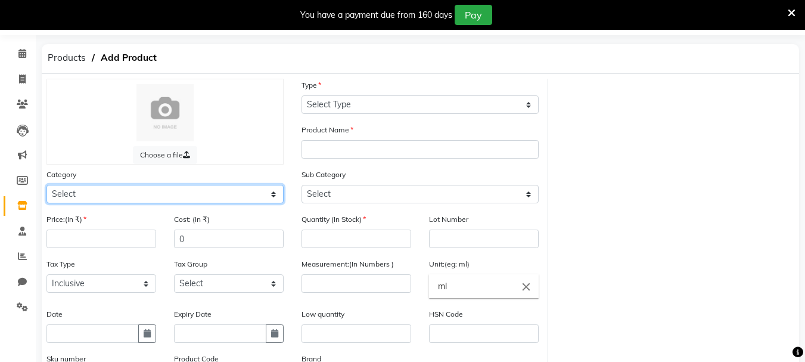
click at [92, 189] on select "Select Hair Skin Makeup Personal Care Appliances Beard Waxing Disposable Thread…" at bounding box center [165, 194] width 237 height 18
select select "1390101000"
click at [47, 185] on select "Select Hair Skin Makeup Personal Care Appliances Beard Waxing Disposable Thread…" at bounding box center [165, 194] width 237 height 18
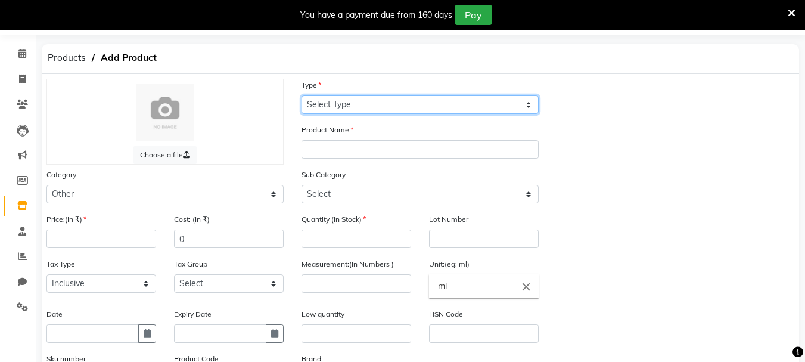
click at [321, 100] on select "Select Type Both Retail Consumable" at bounding box center [420, 104] width 237 height 18
select select "B"
click at [302, 95] on select "Select Type Both Retail Consumable" at bounding box center [420, 104] width 237 height 18
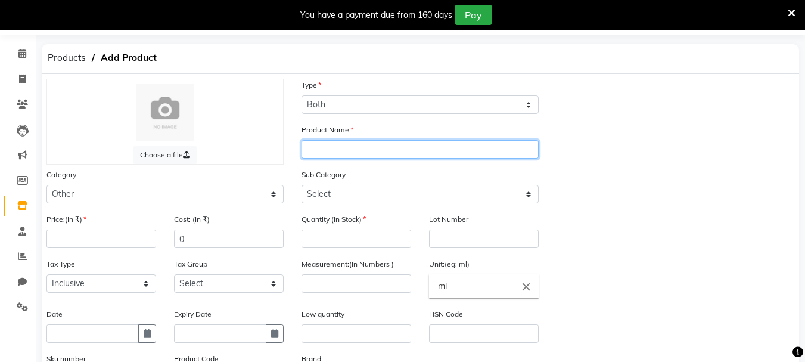
click at [343, 151] on input "text" at bounding box center [420, 149] width 237 height 18
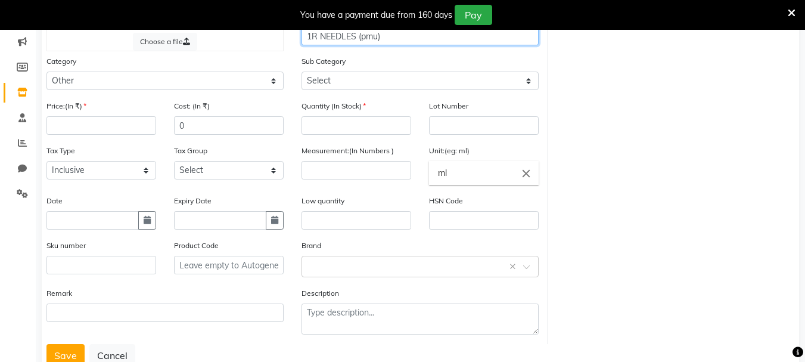
scroll to position [157, 0]
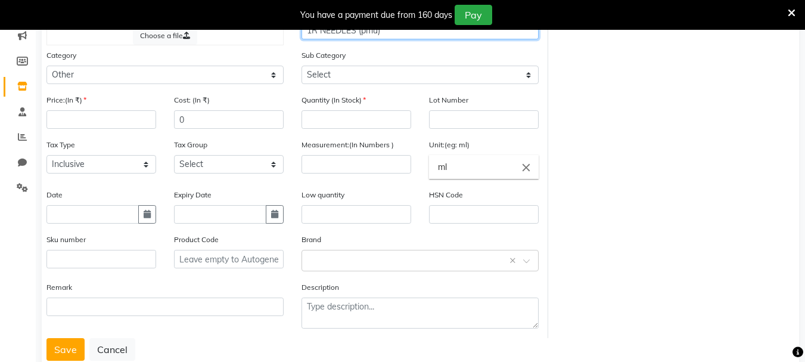
type input "1R NEEDLES (pmu)"
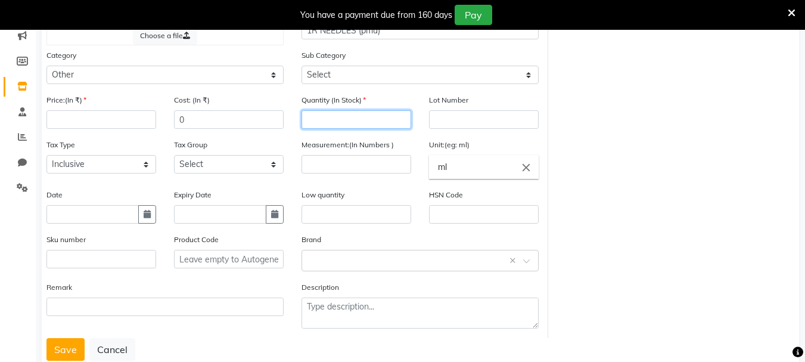
click at [368, 122] on input "number" at bounding box center [357, 119] width 110 height 18
type input "0"
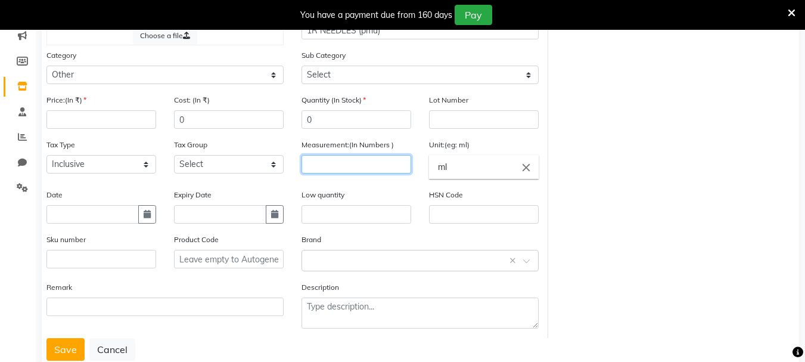
click at [354, 165] on input "number" at bounding box center [357, 164] width 110 height 18
type input "1"
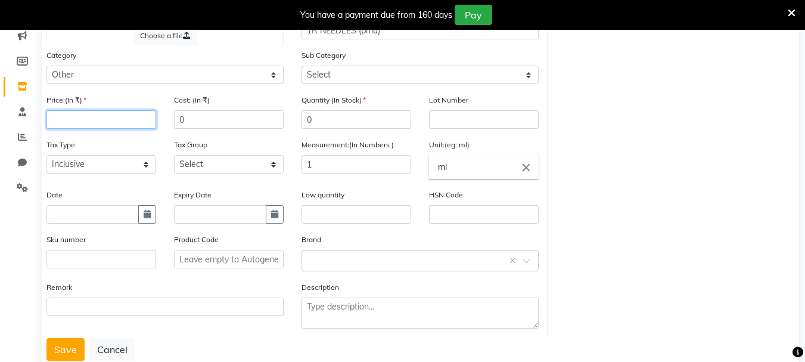
click at [135, 119] on input "number" at bounding box center [102, 119] width 110 height 18
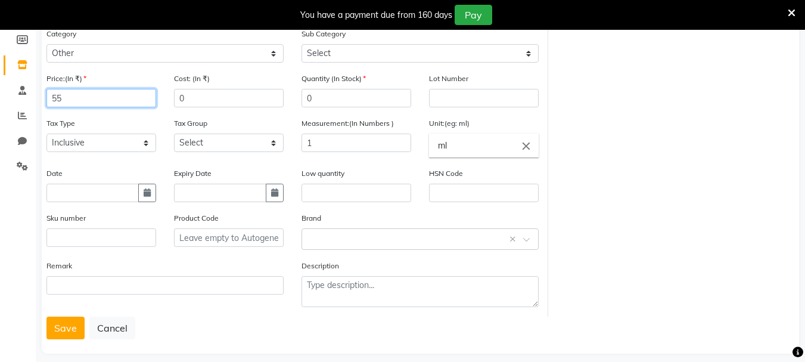
scroll to position [190, 0]
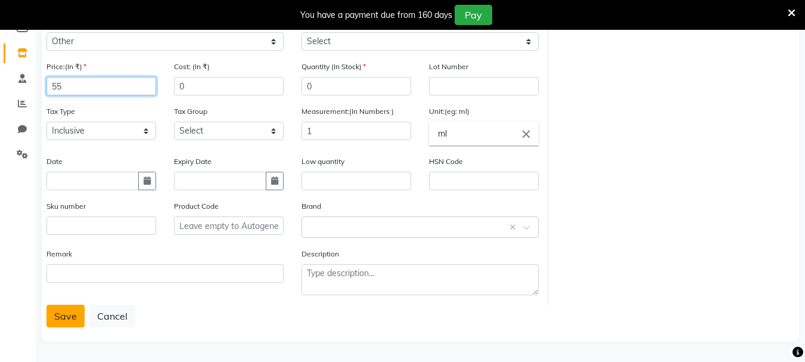
type input "55"
click at [67, 306] on button "Save" at bounding box center [66, 316] width 38 height 23
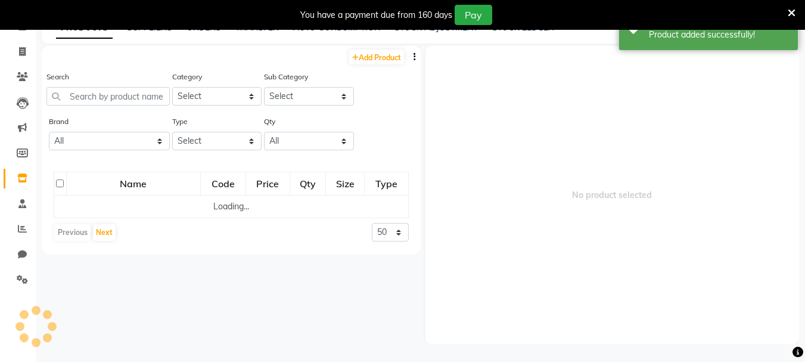
scroll to position [38, 0]
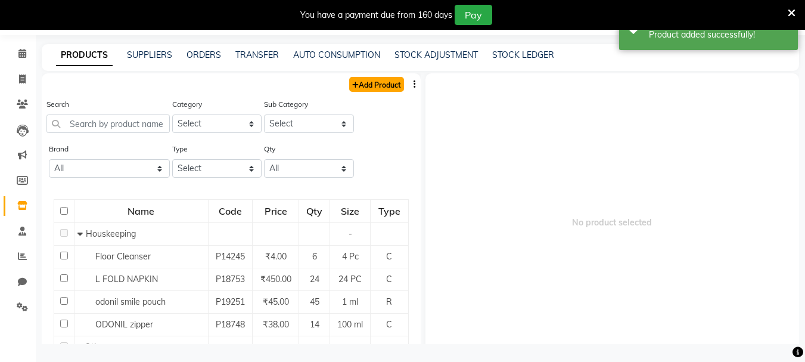
click at [375, 83] on link "Add Product" at bounding box center [376, 84] width 55 height 15
select select "true"
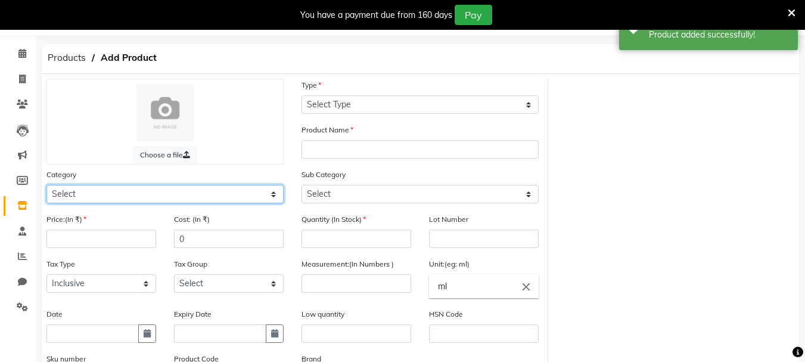
click at [103, 190] on select "Select Hair Skin Makeup Personal Care Appliances Beard Waxing Disposable Thread…" at bounding box center [165, 194] width 237 height 18
select select "1390101000"
click at [47, 185] on select "Select Hair Skin Makeup Personal Care Appliances Beard Waxing Disposable Thread…" at bounding box center [165, 194] width 237 height 18
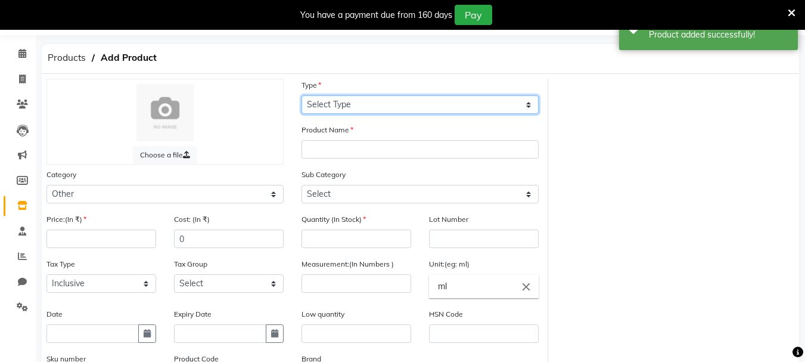
click at [340, 95] on select "Select Type Both Retail Consumable" at bounding box center [420, 104] width 237 height 18
select select "B"
click at [302, 95] on select "Select Type Both Retail Consumable" at bounding box center [420, 104] width 237 height 18
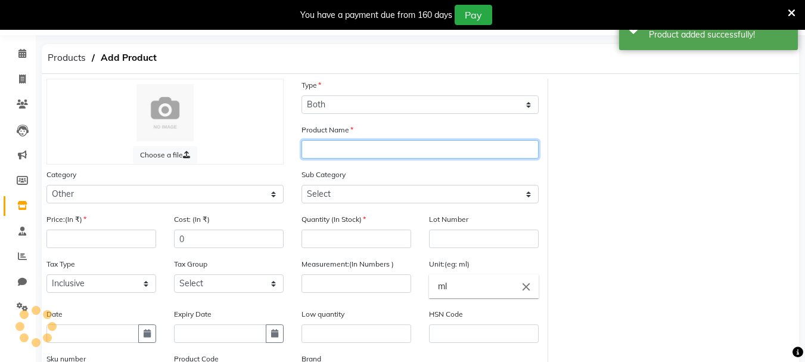
click at [320, 151] on input "text" at bounding box center [420, 149] width 237 height 18
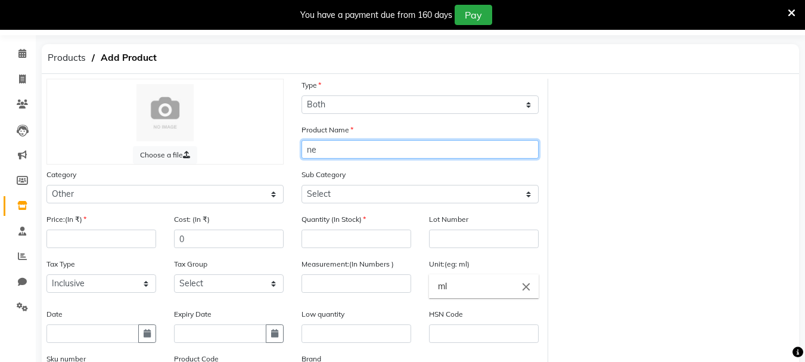
type input "n"
type input "3"
type input "3R NEEDLES(PMU)"
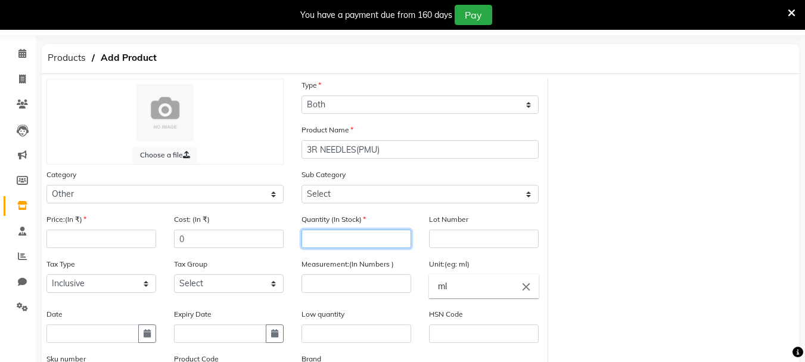
click at [338, 234] on input "number" at bounding box center [357, 239] width 110 height 18
type input "1"
type input "0"
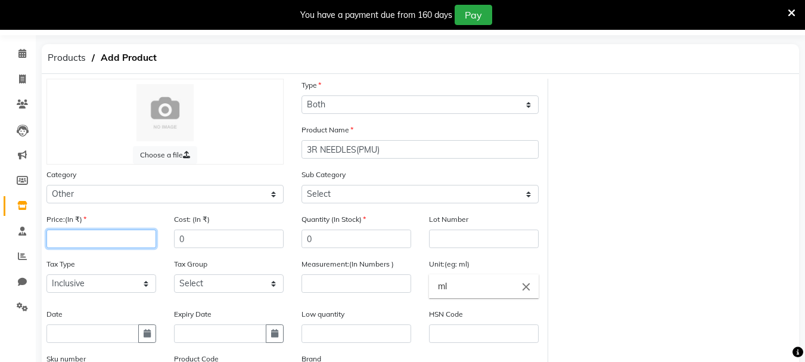
click at [52, 247] on input "number" at bounding box center [102, 239] width 110 height 18
type input "55"
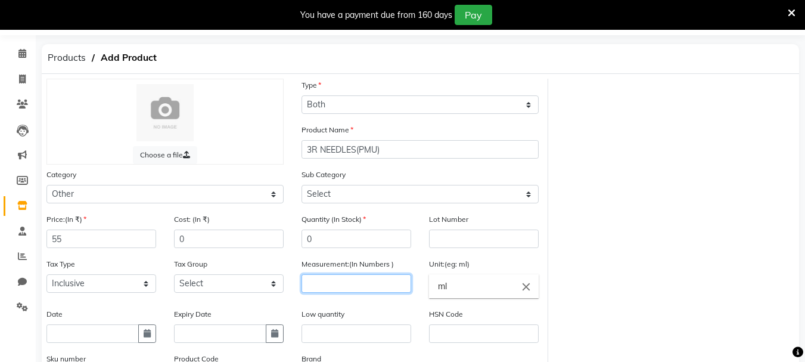
click at [370, 286] on input "number" at bounding box center [357, 283] width 110 height 18
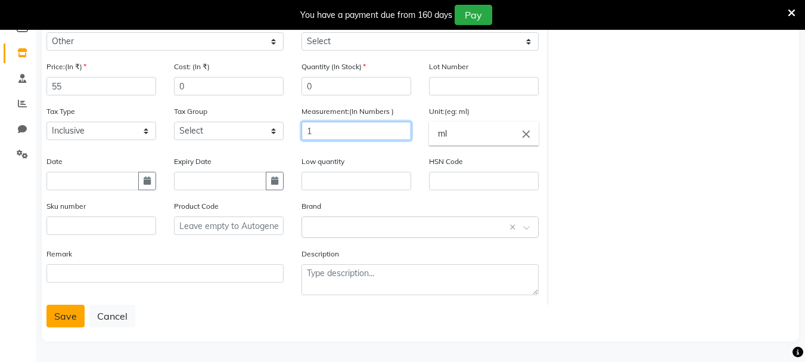
type input "1"
click at [69, 321] on button "Save" at bounding box center [66, 316] width 38 height 23
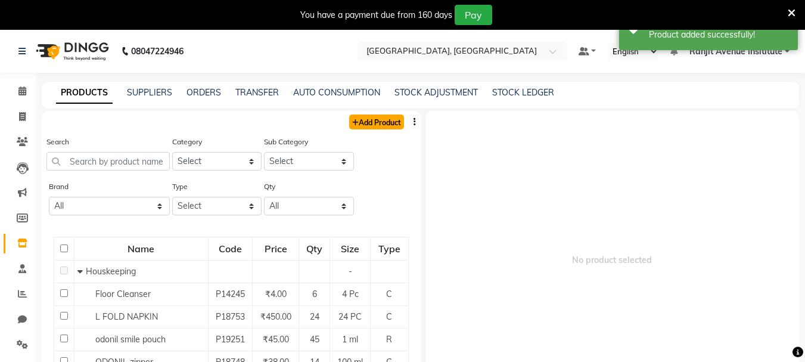
click at [349, 119] on link "Add Product" at bounding box center [376, 121] width 55 height 15
select select "true"
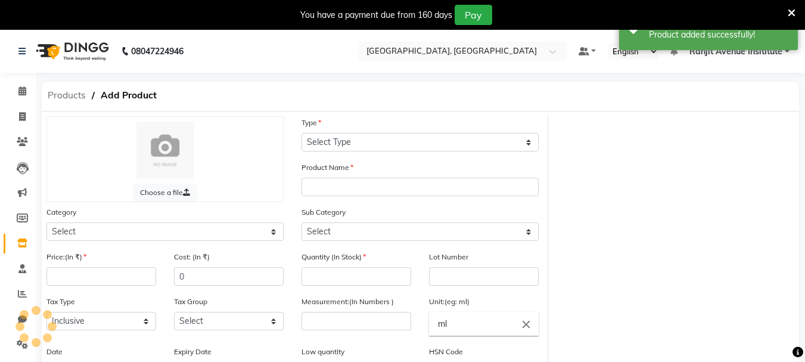
click at [66, 101] on span "Products" at bounding box center [67, 95] width 50 height 21
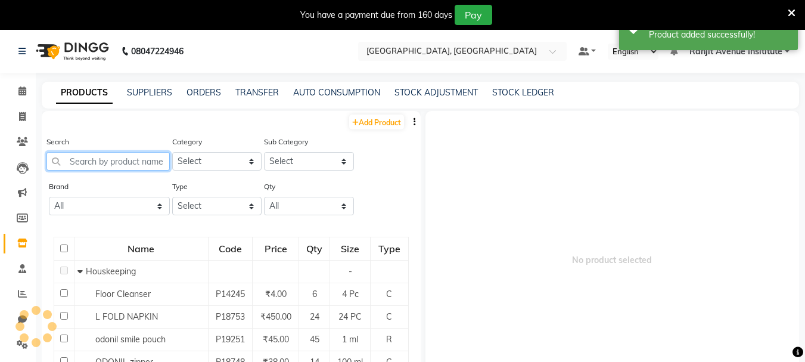
click at [92, 166] on input "text" at bounding box center [108, 161] width 123 height 18
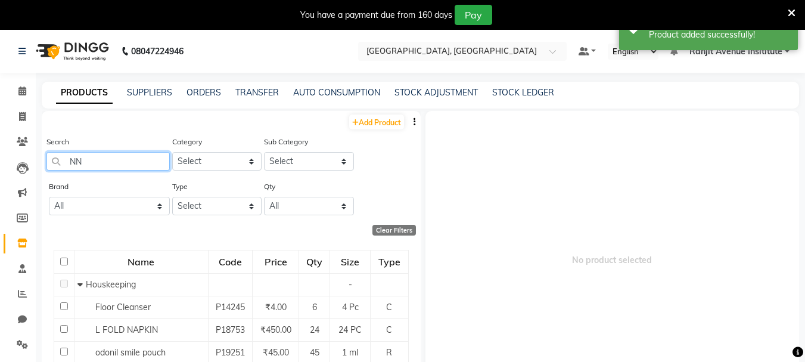
type input "N"
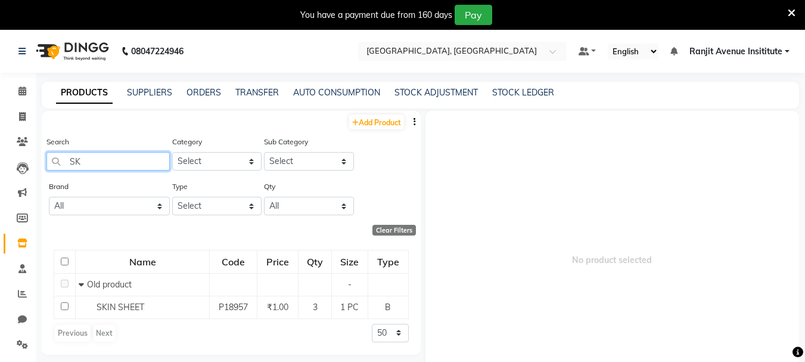
type input "S"
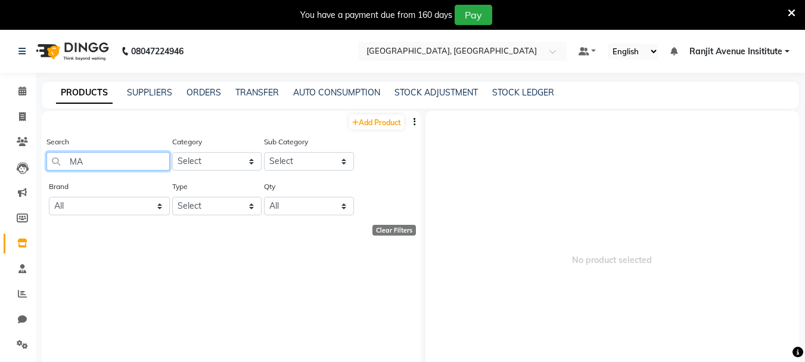
type input "M"
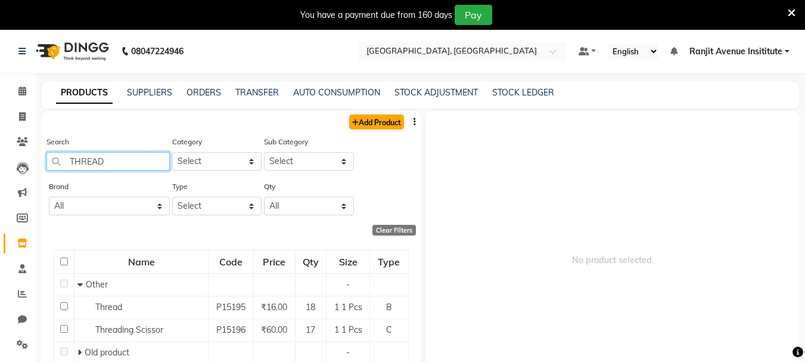
type input "THREAD"
click at [370, 122] on link "Add Product" at bounding box center [376, 121] width 55 height 15
select select "true"
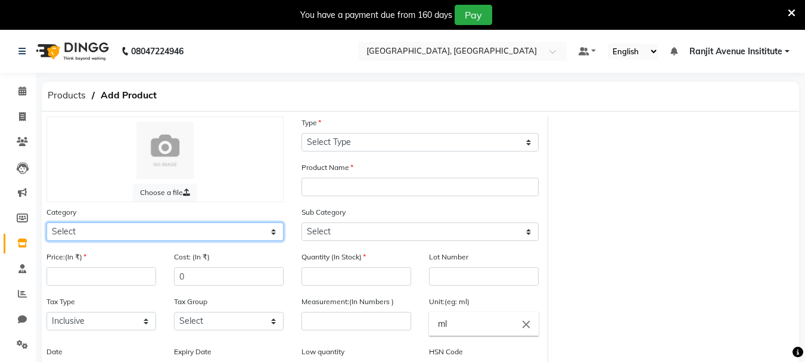
click at [153, 235] on select "Select Hair Skin Makeup Personal Care Appliances Beard Waxing Disposable Thread…" at bounding box center [165, 231] width 237 height 18
select select "1390101000"
click at [47, 222] on select "Select Hair Skin Makeup Personal Care Appliances Beard Waxing Disposable Thread…" at bounding box center [165, 231] width 237 height 18
click at [377, 132] on div "Type Select Type Both Retail Consumable" at bounding box center [420, 133] width 237 height 35
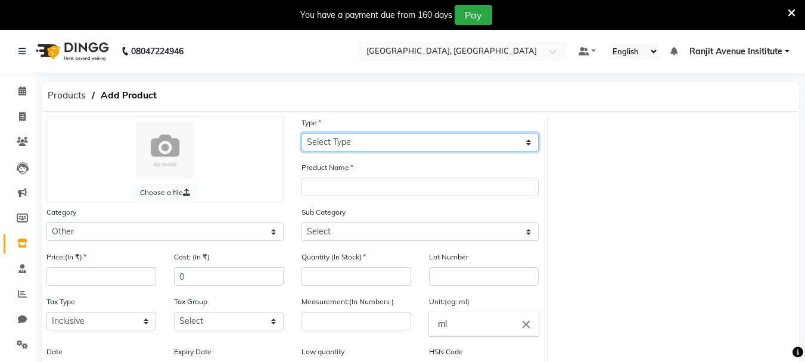
click at [376, 145] on select "Select Type Both Retail Consumable" at bounding box center [420, 142] width 237 height 18
select select "B"
click at [302, 133] on select "Select Type Both Retail Consumable" at bounding box center [420, 142] width 237 height 18
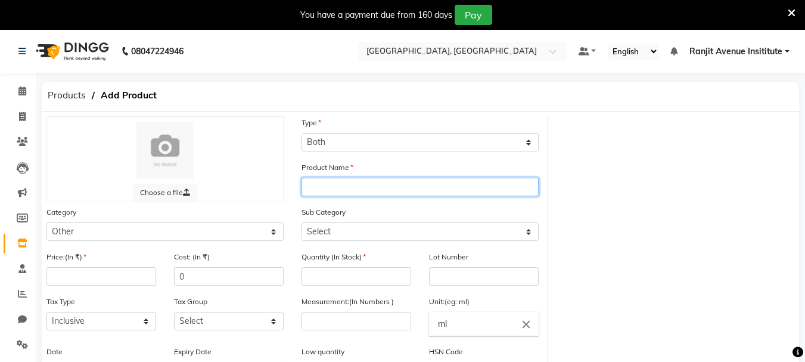
click at [366, 179] on input "text" at bounding box center [420, 187] width 237 height 18
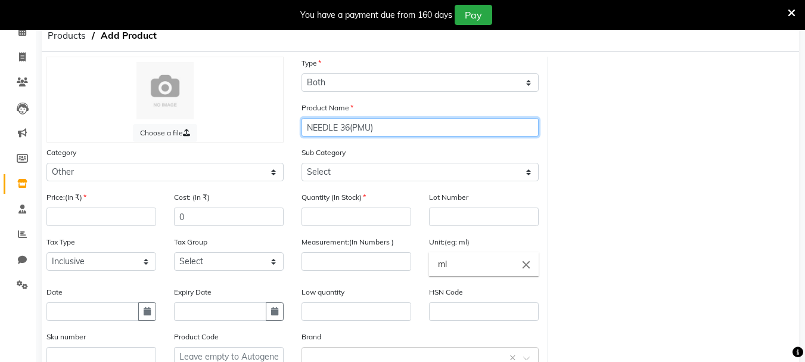
type input "NEEDLE 36(PMU)"
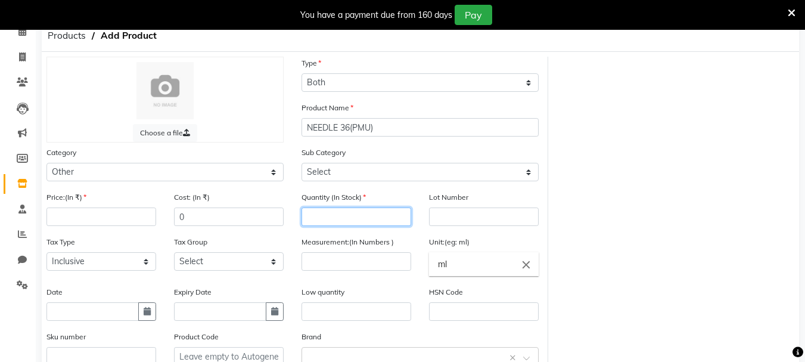
click at [331, 217] on input "number" at bounding box center [357, 216] width 110 height 18
type input "0"
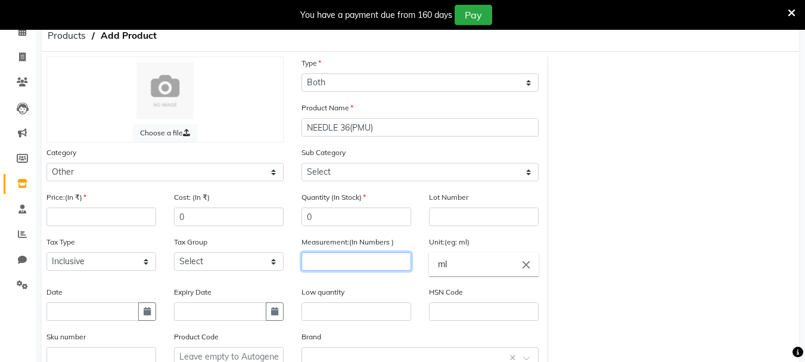
click at [337, 256] on input "number" at bounding box center [357, 261] width 110 height 18
type input "1"
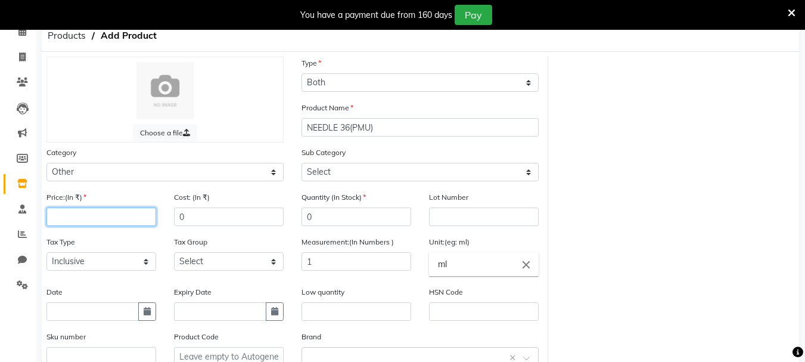
click at [84, 221] on input "number" at bounding box center [102, 216] width 110 height 18
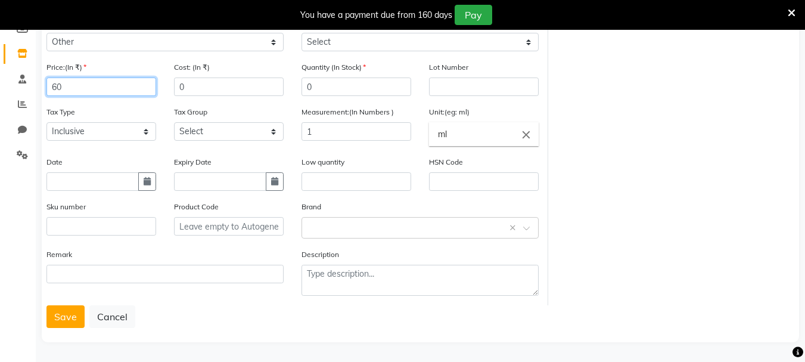
scroll to position [190, 0]
type input "60"
click at [80, 314] on button "Save" at bounding box center [66, 316] width 38 height 23
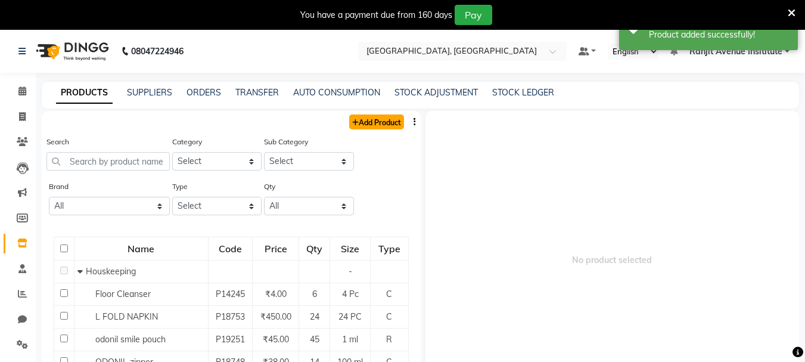
click at [353, 122] on link "Add Product" at bounding box center [376, 121] width 55 height 15
select select "true"
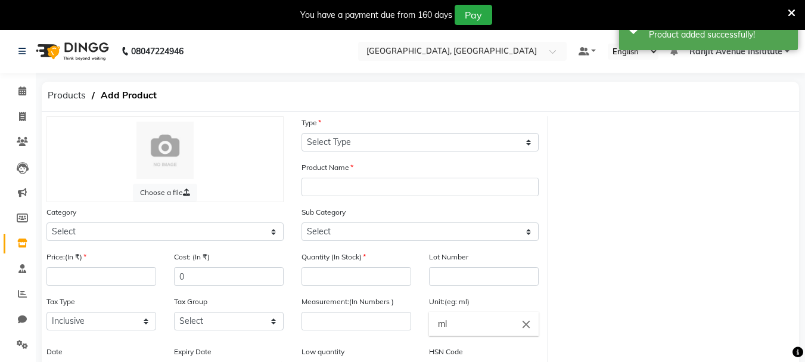
click at [117, 240] on div "Category Select Hair Skin Makeup Personal Care Appliances Beard Waxing Disposab…" at bounding box center [165, 228] width 255 height 45
click at [117, 235] on select "Select Hair Skin Makeup Personal Care Appliances Beard Waxing Disposable Thread…" at bounding box center [165, 231] width 237 height 18
select select "1390101000"
click at [47, 222] on select "Select Hair Skin Makeup Personal Care Appliances Beard Waxing Disposable Thread…" at bounding box center [165, 231] width 237 height 18
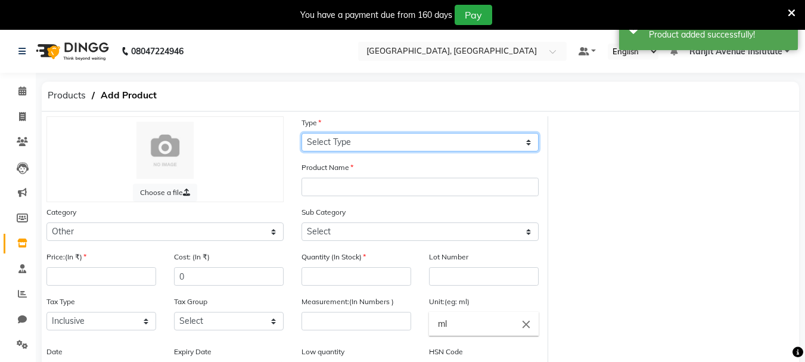
click at [383, 147] on select "Select Type Both Retail Consumable" at bounding box center [420, 142] width 237 height 18
select select "B"
click at [302, 133] on select "Select Type Both Retail Consumable" at bounding box center [420, 142] width 237 height 18
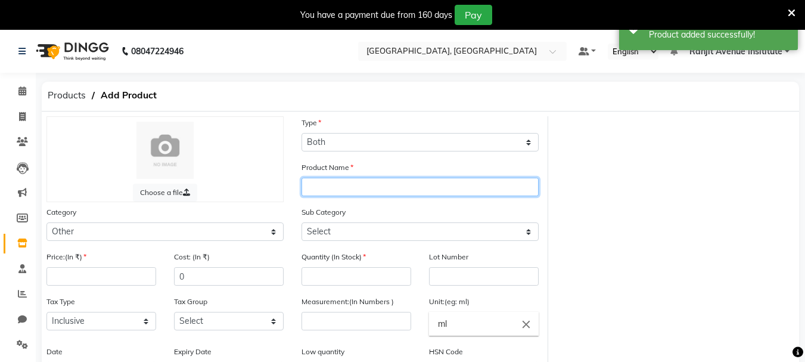
click at [383, 188] on input "text" at bounding box center [420, 187] width 237 height 18
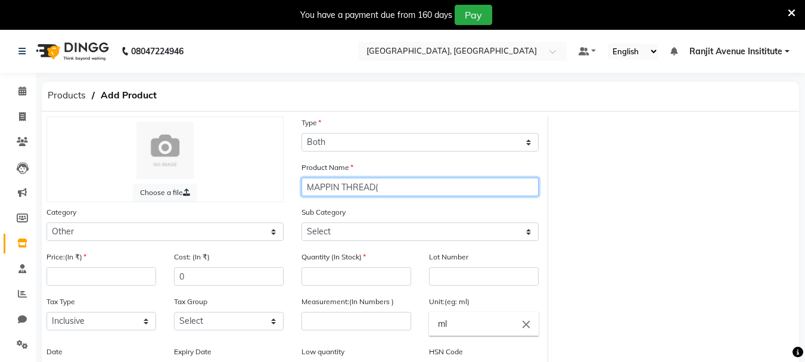
click at [336, 188] on input "MAPPIN THREAD(" at bounding box center [420, 187] width 237 height 18
click at [339, 186] on input "MAPPIN THREAD(" at bounding box center [420, 187] width 237 height 18
click at [403, 191] on input "MAPING THREAD(" at bounding box center [420, 187] width 237 height 18
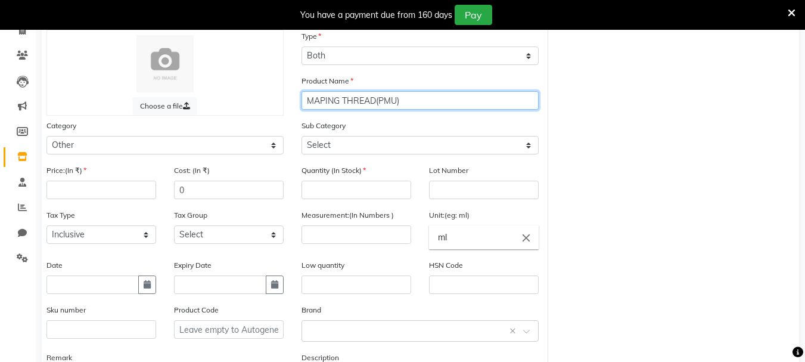
scroll to position [190, 0]
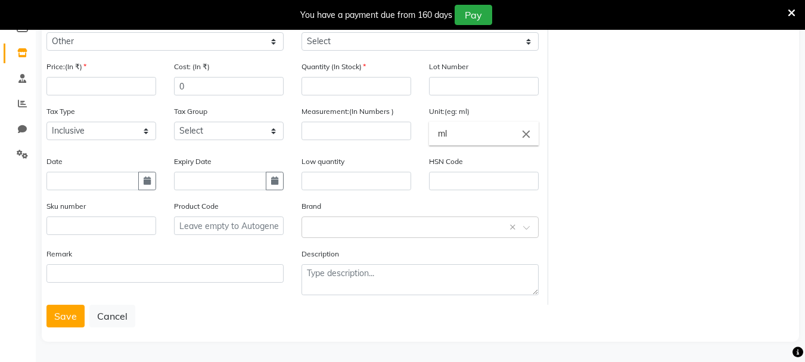
type input "MAPING THREAD(PMU)"
click at [111, 89] on input "number" at bounding box center [102, 86] width 110 height 18
type input "180"
click at [318, 83] on input "number" at bounding box center [357, 86] width 110 height 18
type input "0"
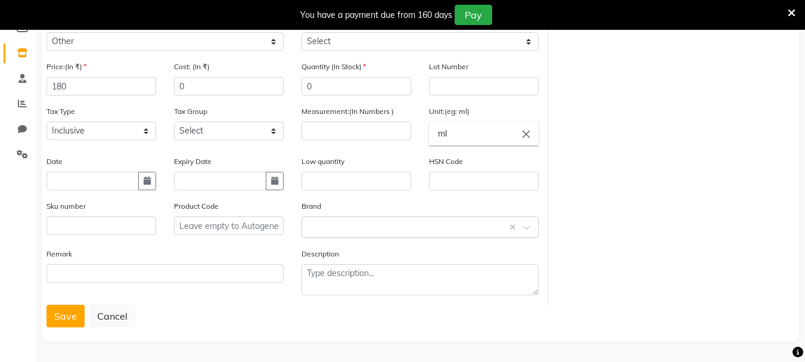
click at [321, 142] on div "Measurement:(In Numbers )" at bounding box center [357, 130] width 128 height 50
click at [323, 137] on input "number" at bounding box center [357, 131] width 110 height 18
type input "1"
click at [66, 308] on button "Save" at bounding box center [66, 316] width 38 height 23
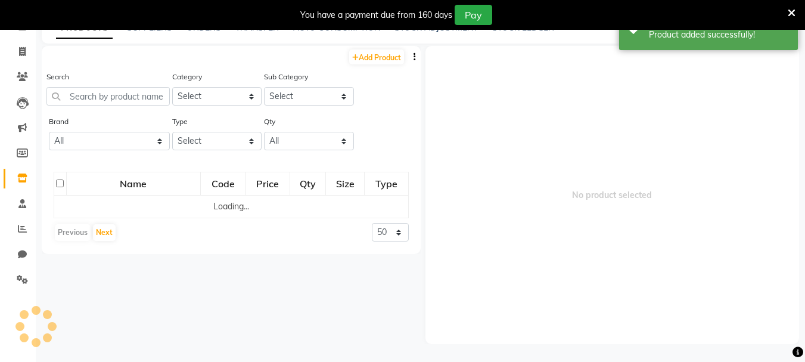
scroll to position [65, 0]
